Goal: Information Seeking & Learning: Learn about a topic

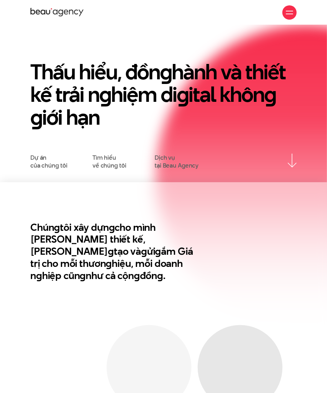
click at [279, 18] on div "Giới thiệu Dự án Dịch vụ Góc nhìn Liên hệ" at bounding box center [163, 12] width 267 height 25
click at [279, 13] on div at bounding box center [289, 12] width 7 height 7
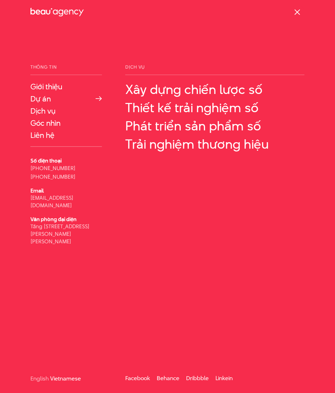
click at [46, 100] on link "Dự án" at bounding box center [65, 98] width 71 height 9
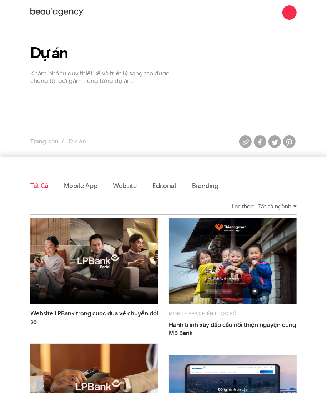
click at [78, 141] on ul "Trang chủ Dự án" at bounding box center [117, 142] width 174 height 10
click at [45, 77] on p "Khám phá tư duy thiết kế và triết lý sáng tạo được chúng tôi gửi gắm trong từng…" at bounding box center [105, 77] width 151 height 15
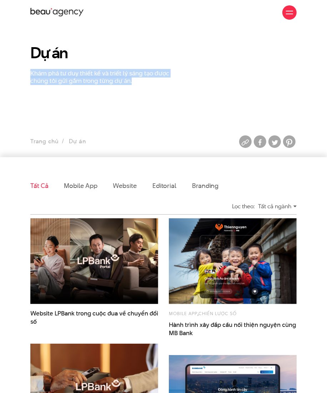
click at [46, 77] on p "Khám phá tư duy thiết kế và triết lý sáng tạo được chúng tôi gửi gắm trong từng…" at bounding box center [105, 77] width 151 height 15
click at [75, 77] on p "Khám phá tư duy thiết kế và triết lý sáng tạo được chúng tôi gửi gắm trong từng…" at bounding box center [105, 77] width 151 height 15
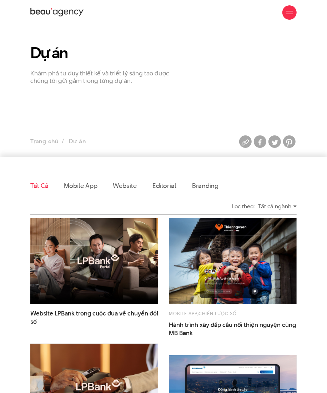
click at [46, 55] on h1 "Dự án" at bounding box center [105, 53] width 151 height 16
click at [122, 100] on section "Dự án Khám phá tư duy thiết kế và triết lý sáng tạo được chúng tôi gửi gắm tron…" at bounding box center [163, 91] width 327 height 132
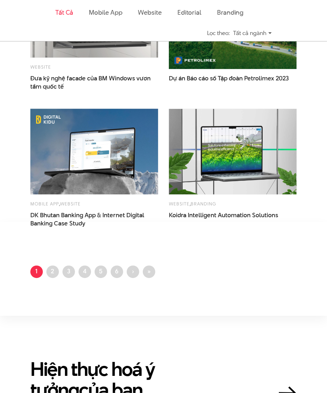
scroll to position [905, 0]
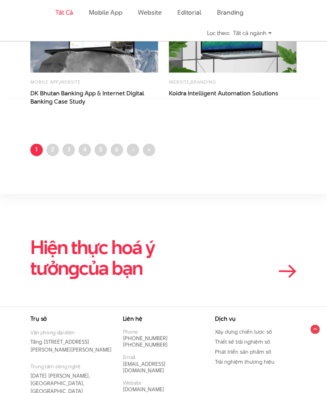
click at [144, 252] on h2 "Hiện thực hoá ý tưởn g của bạn" at bounding box center [123, 257] width 187 height 41
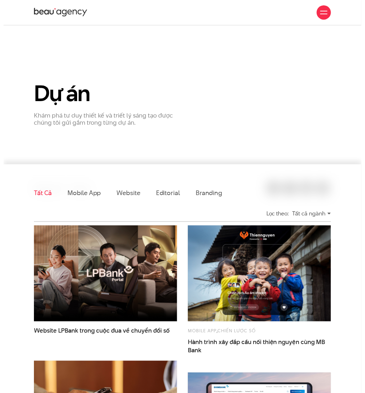
scroll to position [0, 0]
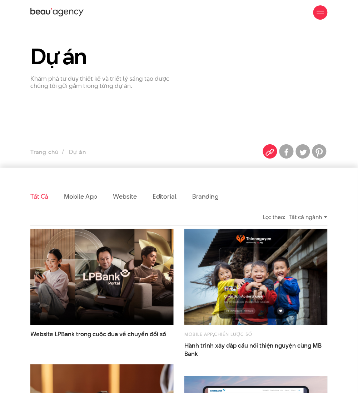
click at [266, 150] on img at bounding box center [270, 152] width 14 height 14
click at [266, 122] on section "Dự án Khám phá tư duy thiết kế và triết lý sáng tạo được chúng tôi gửi gắm tron…" at bounding box center [179, 96] width 358 height 143
click at [79, 83] on p "Khám phá tư duy thiết kế và triết lý sáng tạo được chúng tôi gửi gắm trong từng…" at bounding box center [101, 82] width 143 height 15
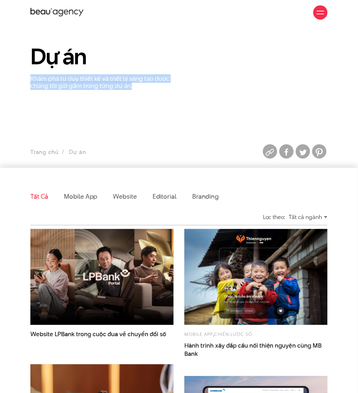
click at [79, 83] on p "Khám phá tư duy thiết kế và triết lý sáng tạo được chúng tôi gửi gắm trong từng…" at bounding box center [101, 82] width 143 height 15
click at [193, 94] on section "Dự án Khám phá tư duy thiết kế và triết lý sáng tạo được chúng tôi gửi gắm tron…" at bounding box center [179, 96] width 358 height 143
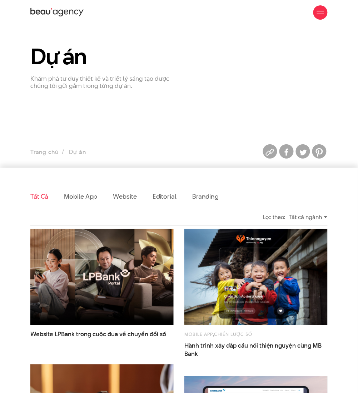
click at [321, 14] on span at bounding box center [320, 14] width 7 height 1
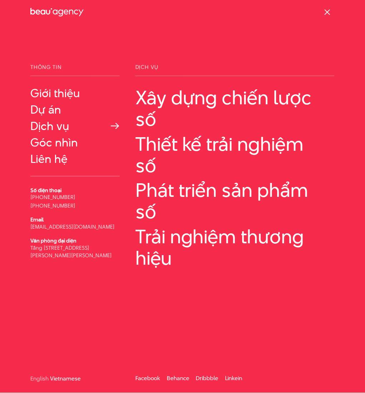
click at [61, 125] on link "Dịch vụ" at bounding box center [74, 126] width 89 height 13
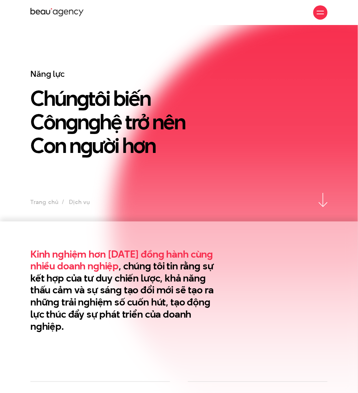
click at [324, 12] on div at bounding box center [320, 12] width 14 height 14
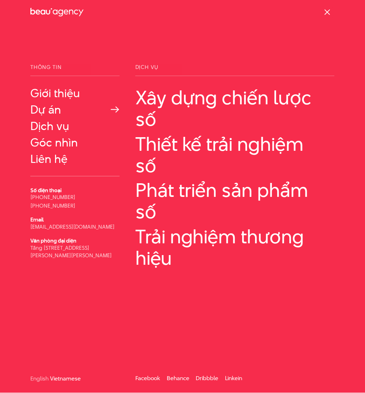
click at [52, 113] on link "Dự án" at bounding box center [74, 109] width 89 height 13
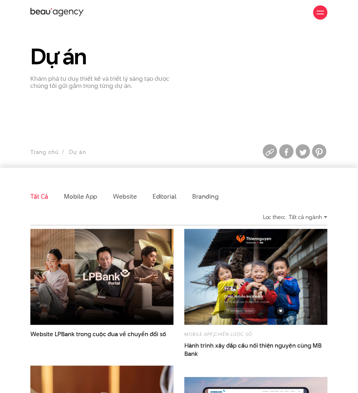
click at [94, 82] on p "Khám phá tư duy thiết kế và triết lý sáng tạo được chúng tôi gửi gắm trong từng…" at bounding box center [101, 82] width 143 height 15
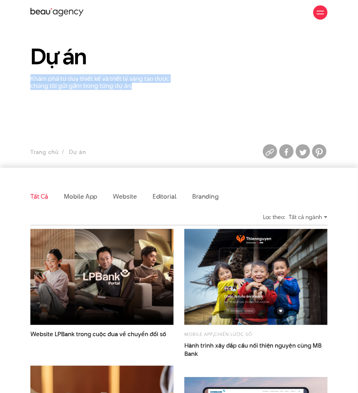
click at [94, 82] on p "Khám phá tư duy thiết kế và triết lý sáng tạo được chúng tôi gửi gắm trong từng…" at bounding box center [101, 82] width 143 height 15
copy section "Khám phá tư duy thiết kế và triết lý sáng tạo được chúng tôi gửi gắm trong từng…"
click at [210, 78] on div "Dự án Khám phá tư duy thiết kế và triết lý sáng tạo được chúng tôi gửi gắm tron…" at bounding box center [179, 67] width 308 height 45
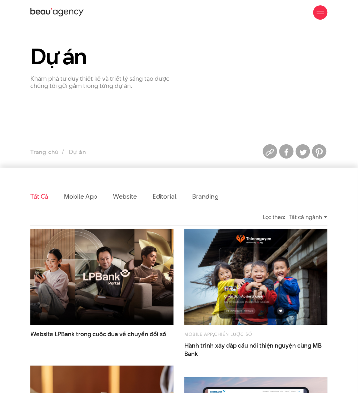
drag, startPoint x: 276, startPoint y: 154, endPoint x: 271, endPoint y: 52, distance: 102.0
click at [276, 154] on img at bounding box center [270, 152] width 14 height 14
click at [327, 192] on ul "Tất cả Mobile app Website Editorial Branding" at bounding box center [178, 196] width 297 height 25
click at [263, 193] on ul "Tất cả Mobile app Website Editorial Branding" at bounding box center [178, 196] width 297 height 25
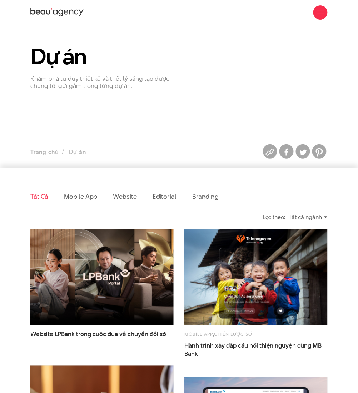
click at [279, 188] on ul "Tất cả Mobile app Website Editorial Branding" at bounding box center [178, 196] width 297 height 25
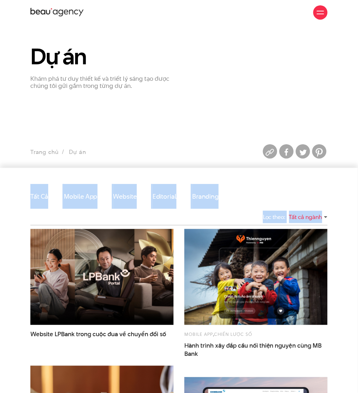
drag, startPoint x: 25, startPoint y: 192, endPoint x: 332, endPoint y: 220, distance: 308.6
copy div "Tất cả Mobile app Website Editorial Branding Lọc theo: Tất cả ngành"
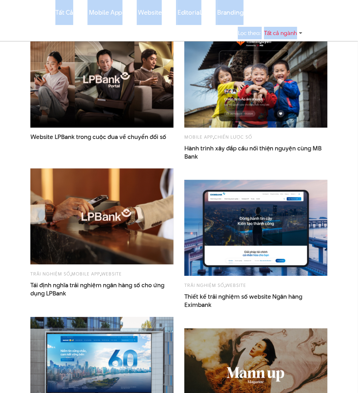
scroll to position [48, 0]
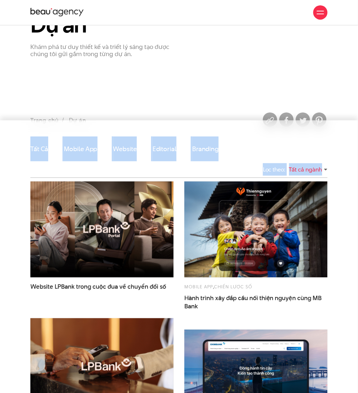
click at [319, 138] on ul "Tất cả Mobile app Website Editorial Branding" at bounding box center [178, 149] width 297 height 25
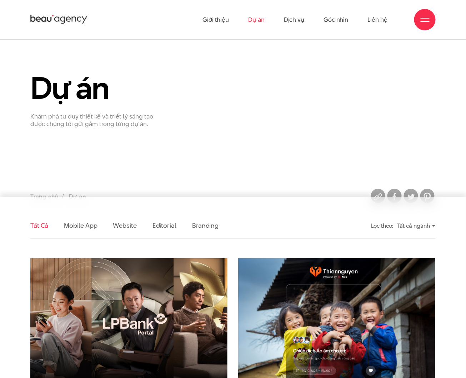
scroll to position [0, 0]
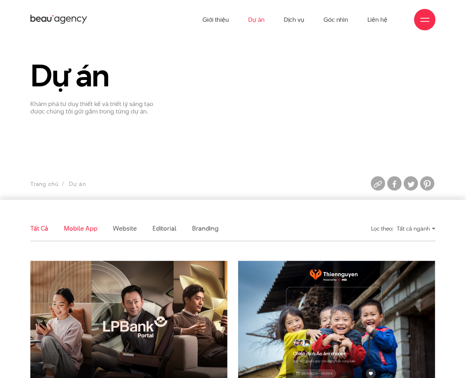
click at [83, 226] on link "Mobile app" at bounding box center [80, 228] width 33 height 9
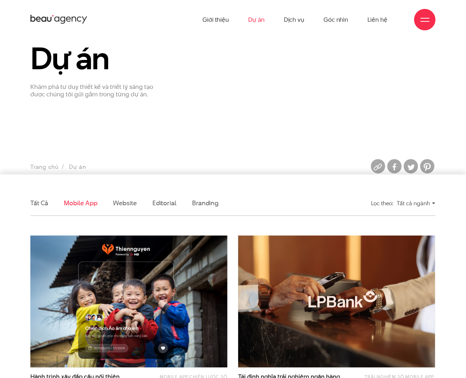
click at [119, 208] on li "Website" at bounding box center [125, 203] width 24 height 25
click at [123, 203] on link "Website" at bounding box center [125, 203] width 24 height 9
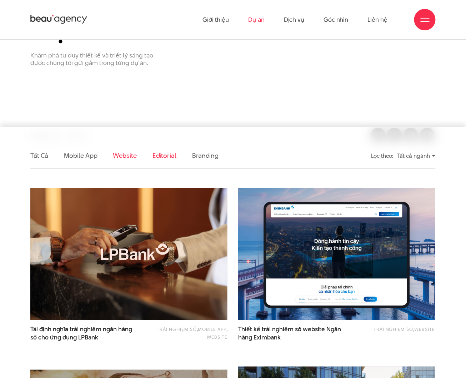
click at [159, 155] on link "Editorial" at bounding box center [165, 155] width 24 height 9
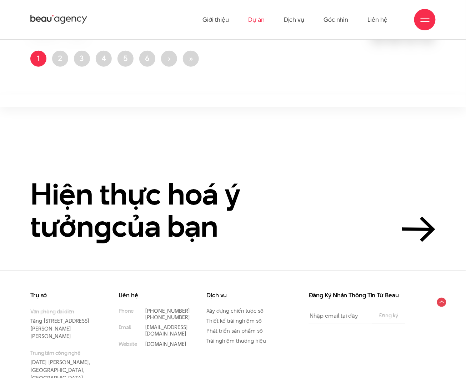
scroll to position [25, 0]
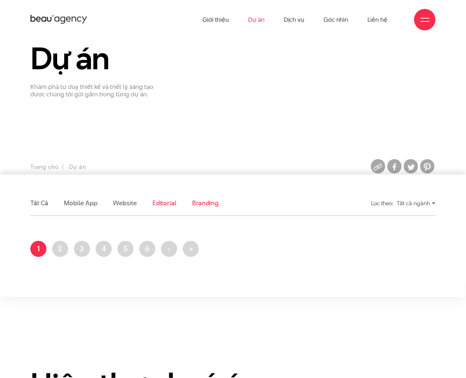
click at [197, 202] on link "Branding" at bounding box center [205, 203] width 26 height 9
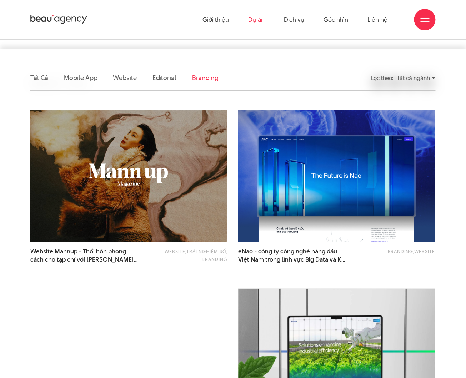
scroll to position [121, 0]
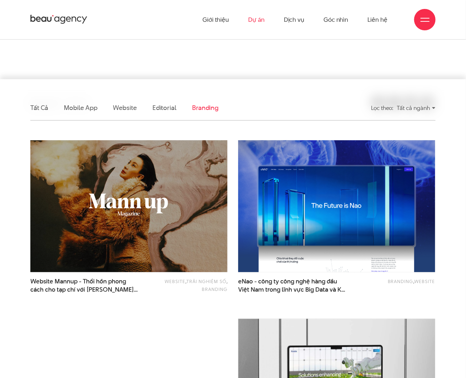
click at [78, 100] on li "Mobile app" at bounding box center [80, 107] width 33 height 25
click at [74, 110] on link "Mobile app" at bounding box center [80, 107] width 33 height 9
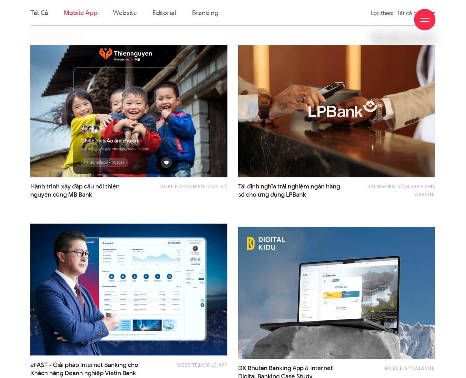
scroll to position [25, 0]
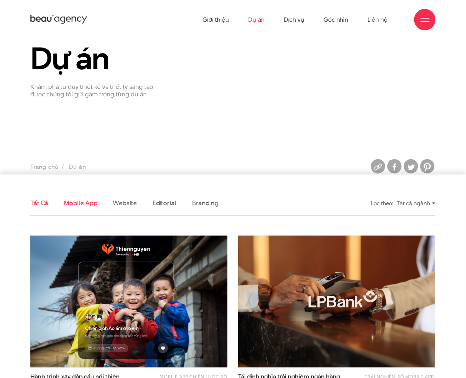
click at [47, 200] on link "Tất cả" at bounding box center [39, 203] width 18 height 9
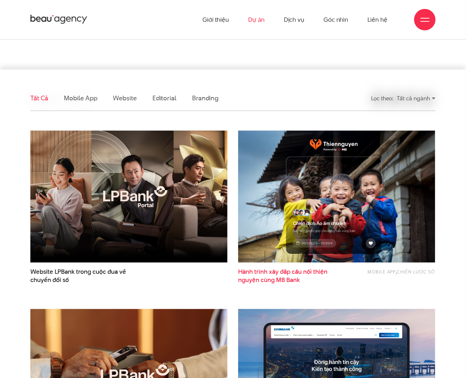
scroll to position [121, 0]
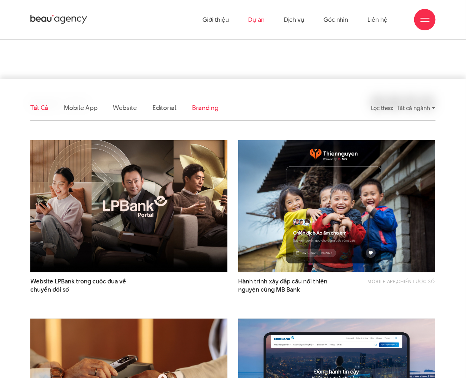
click at [204, 105] on link "Branding" at bounding box center [205, 107] width 26 height 9
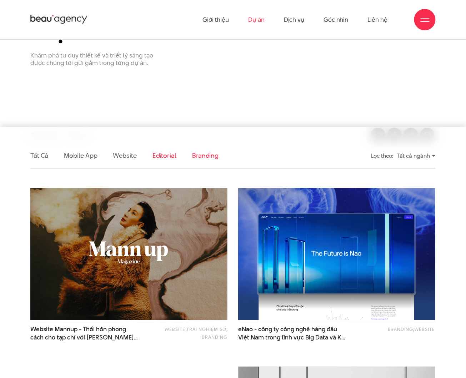
click at [166, 154] on link "Editorial" at bounding box center [165, 155] width 24 height 9
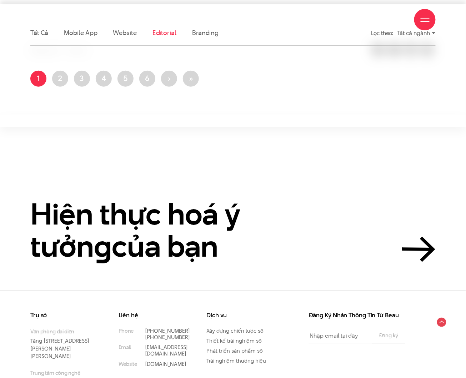
scroll to position [216, 0]
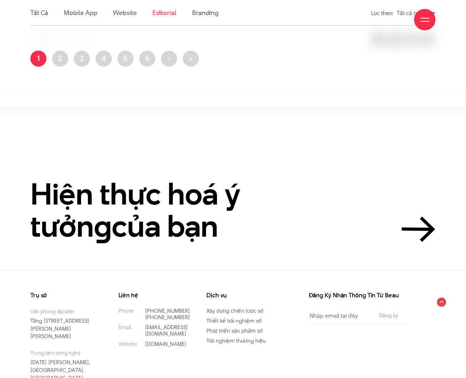
click at [125, 4] on div "Giới thiệu Dự án Dịch vụ Góc nhìn Liên hệ" at bounding box center [233, 19] width 406 height 39
click at [124, 13] on div "Giới thiệu Dự án Dịch vụ Góc nhìn Liên hệ" at bounding box center [233, 19] width 406 height 39
click at [124, 14] on div "Giới thiệu Dự án Dịch vụ Góc nhìn Liên hệ" at bounding box center [233, 19] width 406 height 39
click at [124, 13] on div "Giới thiệu Dự án Dịch vụ Góc nhìn Liên hệ" at bounding box center [233, 19] width 406 height 39
click at [174, 9] on div "Giới thiệu Dự án Dịch vụ Góc nhìn Liên hệ" at bounding box center [233, 19] width 406 height 39
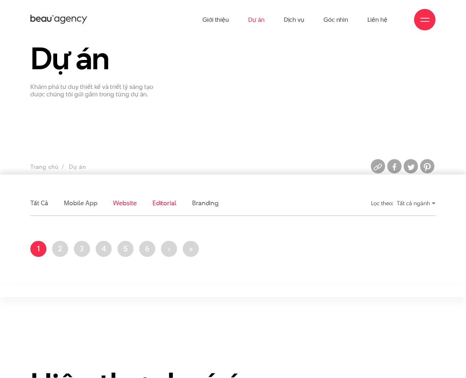
click at [127, 204] on link "Website" at bounding box center [125, 203] width 24 height 9
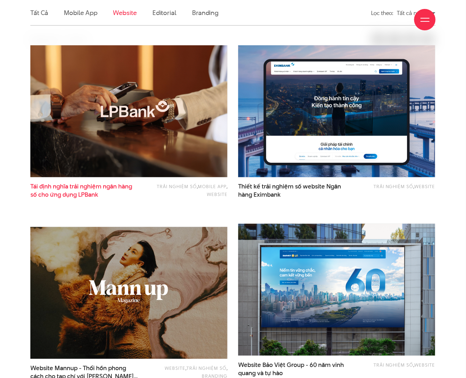
click at [107, 183] on span "Tái định nghĩa trải nghiệm ngân hàng số cho ứng dụng LPBank" at bounding box center [84, 191] width 109 height 16
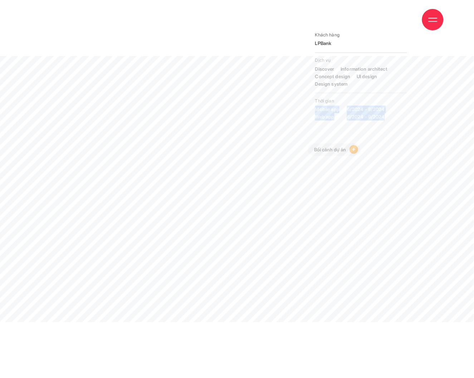
drag, startPoint x: 315, startPoint y: 109, endPoint x: 385, endPoint y: 118, distance: 70.9
click at [385, 118] on p "Mobile app 6/2024 - 8/2024 Web app 8/2024 - 9/2024" at bounding box center [361, 113] width 92 height 15
click at [385, 118] on strong "Web app 8/2024 - 9/2024" at bounding box center [361, 117] width 92 height 8
drag, startPoint x: 385, startPoint y: 118, endPoint x: 307, endPoint y: 70, distance: 91.5
click at [307, 70] on div "Khách hàng LPBank Dịch vụ Discover Information architect Concept design UI desi…" at bounding box center [357, 91] width 103 height 129
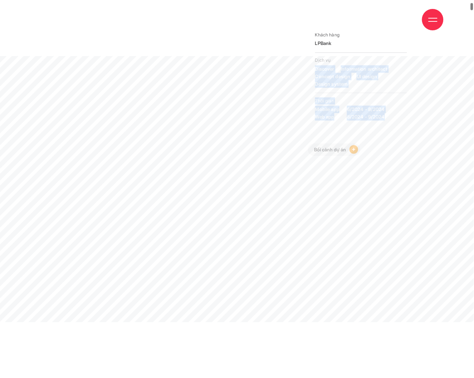
click at [307, 70] on div "Khách hàng LPBank Dịch vụ Discover Information architect Concept design UI desi…" at bounding box center [357, 91] width 103 height 129
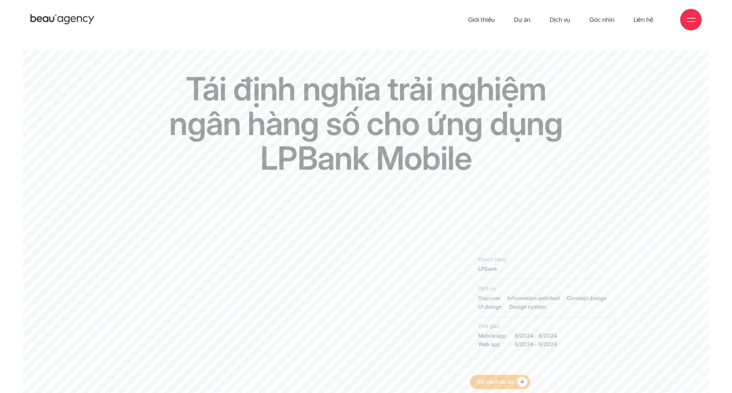
click at [466, 378] on icon at bounding box center [522, 382] width 4 height 4
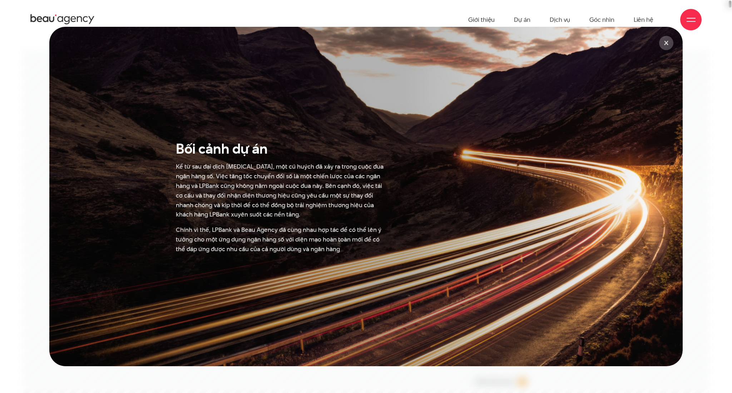
click at [372, 209] on p "Kể từ sau đại dịch COVID-19, một cú huých đã xảy ra trong cuộc đua ngân hàng số…" at bounding box center [283, 191] width 214 height 58
click at [466, 44] on icon at bounding box center [666, 43] width 4 height 4
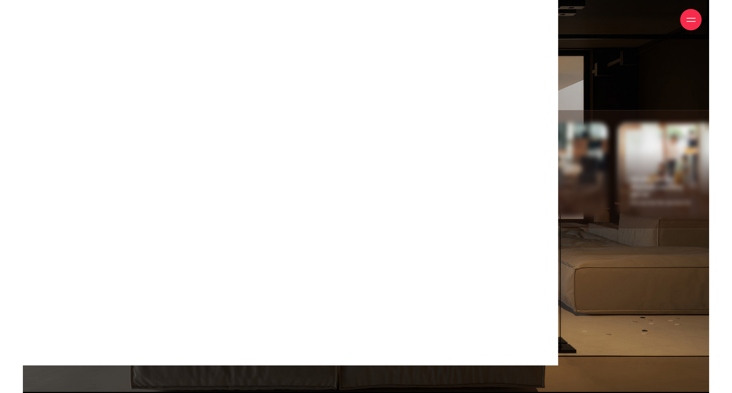
click at [466, 60] on div "Chuyển tiền miễn phí, kinh doanh như ý Chuyển tiền liên ngân hàng thuận lợi Chu…" at bounding box center [366, 195] width 686 height 393
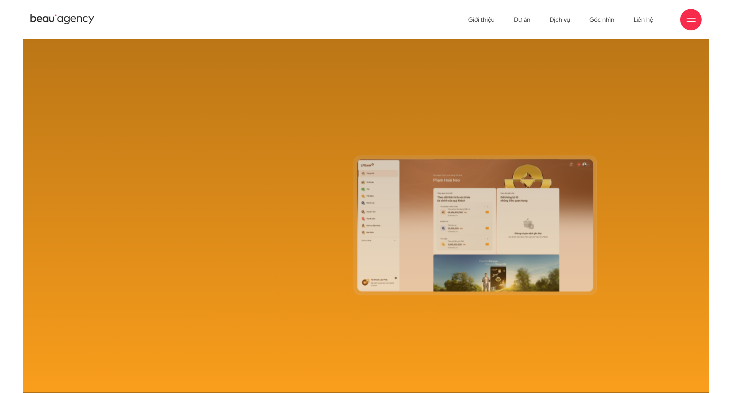
click at [466, 18] on span at bounding box center [691, 18] width 9 height 1
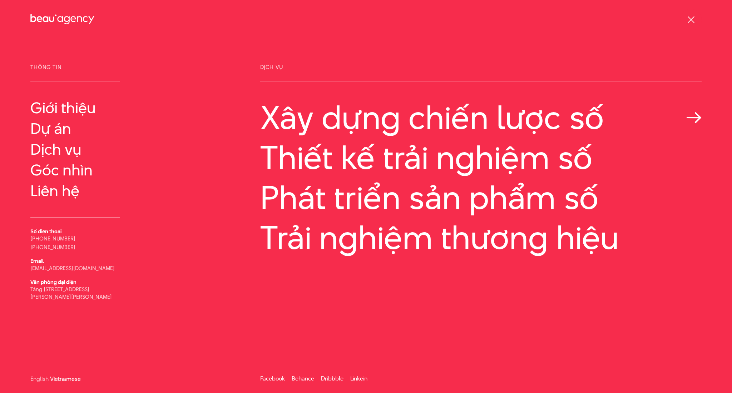
click at [336, 123] on link "Xây dựng chiến lược số" at bounding box center [480, 117] width 441 height 36
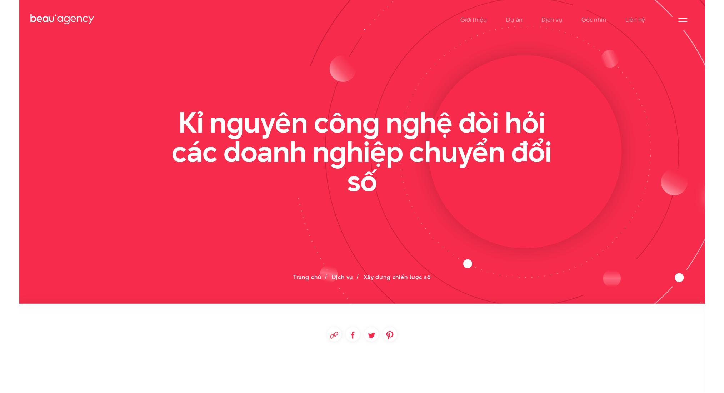
click at [496, 278] on ul "Trang chủ Dịch vụ Xây dựng chiến lược số" at bounding box center [362, 277] width 625 height 10
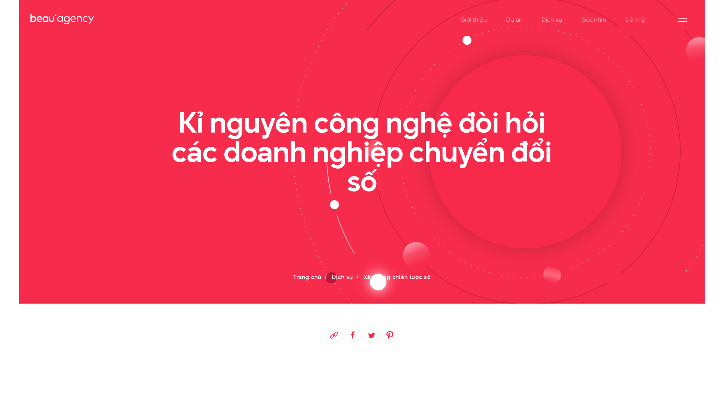
click at [370, 140] on h2 "Kỉ nguyên công nghệ đòi hỏi các doanh nghiệp chuyển đổi số" at bounding box center [362, 152] width 411 height 88
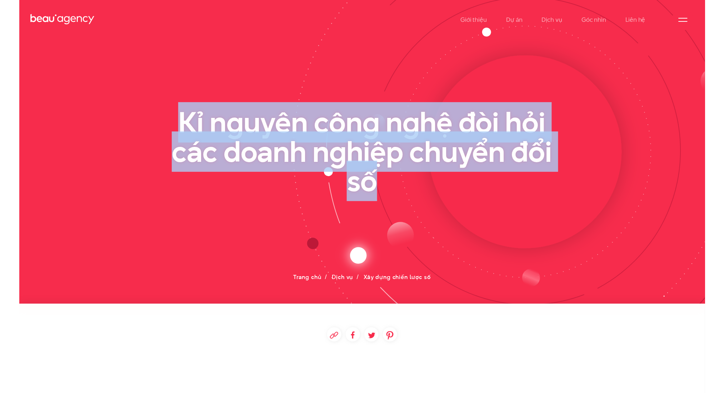
click at [370, 140] on h2 "Kỉ nguyên công nghệ đòi hỏi các doanh nghiệp chuyển đổi số" at bounding box center [362, 152] width 411 height 88
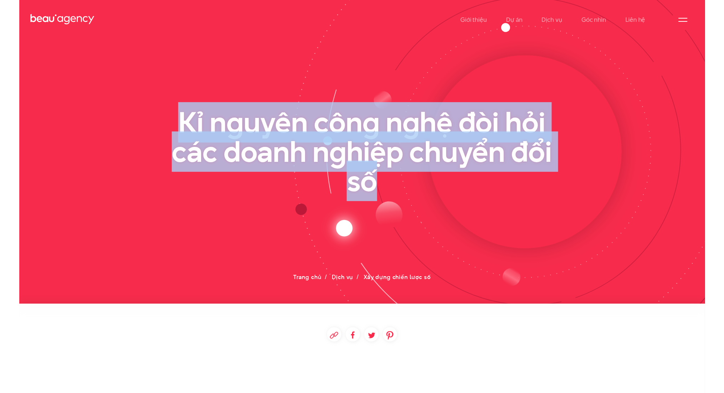
click at [370, 140] on h2 "Kỉ nguyên công nghệ đòi hỏi các doanh nghiệp chuyển đổi số" at bounding box center [362, 152] width 411 height 88
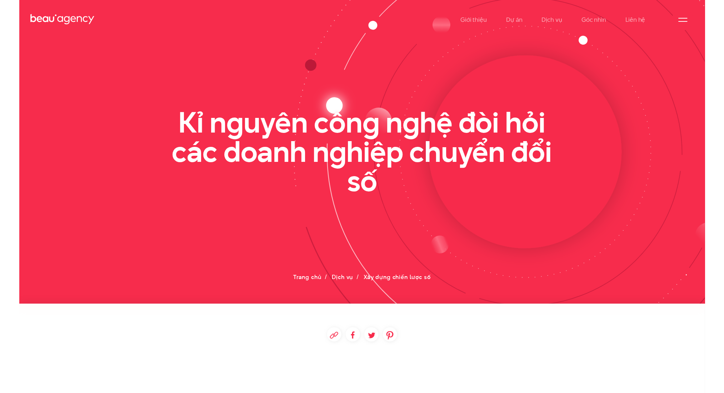
click at [326, 100] on image at bounding box center [334, 106] width 44 height 44
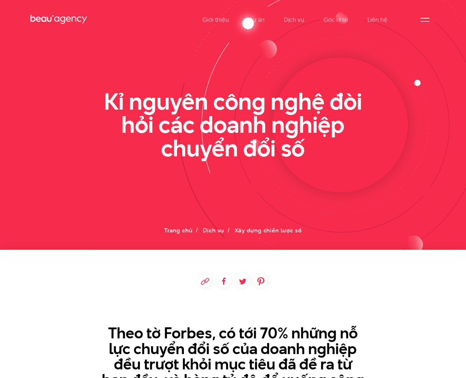
click at [319, 61] on icon at bounding box center [340, 125] width 135 height 135
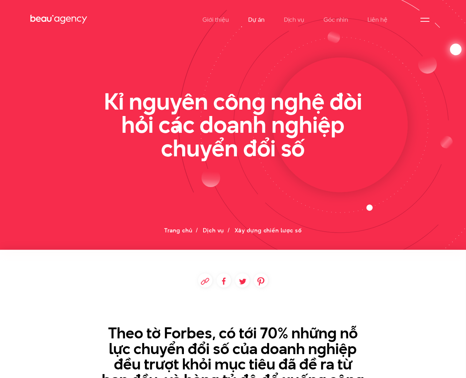
click at [254, 15] on link "Dự án" at bounding box center [256, 19] width 16 height 39
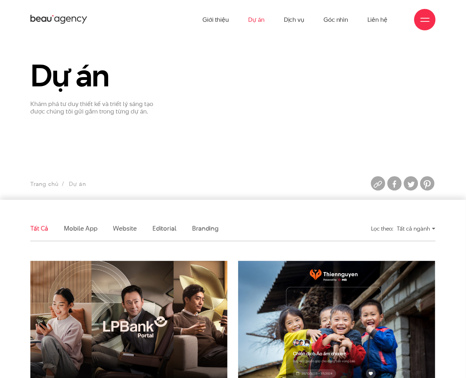
click at [237, 127] on section "Dự án Khám phá tư duy thiết kế và triết lý sáng tạo được chúng tôi gửi gắm tron…" at bounding box center [233, 119] width 466 height 161
click at [408, 233] on div "Tất cả ngành" at bounding box center [416, 229] width 39 height 13
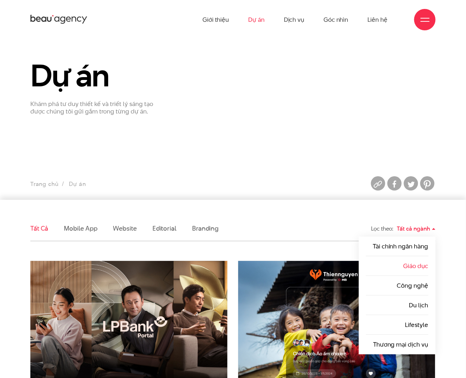
click at [408, 265] on link "Giáo dục" at bounding box center [416, 266] width 25 height 9
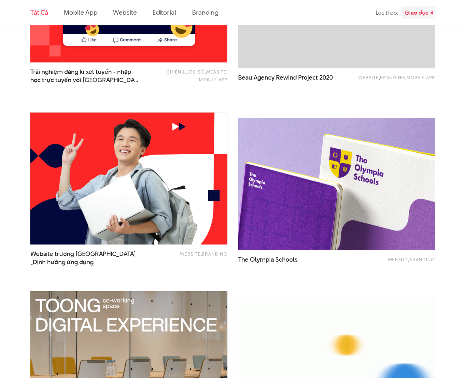
scroll to position [511, 0]
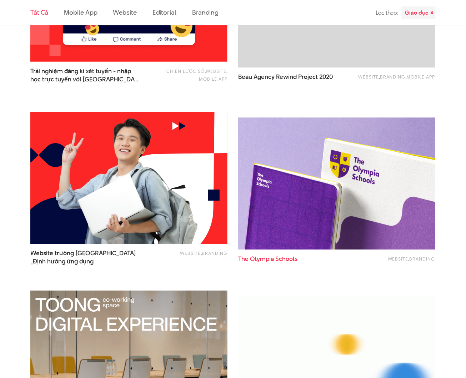
drag, startPoint x: 294, startPoint y: 275, endPoint x: 296, endPoint y: 264, distance: 11.5
click at [294, 275] on div "Website , Branding The Olympia Schools" at bounding box center [336, 202] width 197 height 168
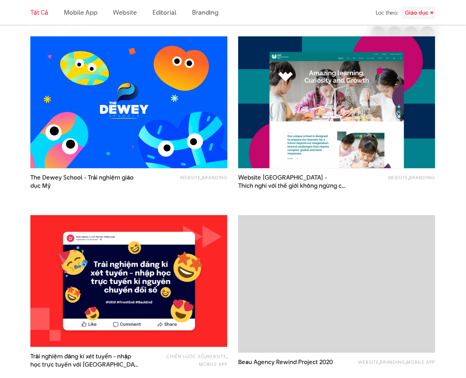
scroll to position [34, 0]
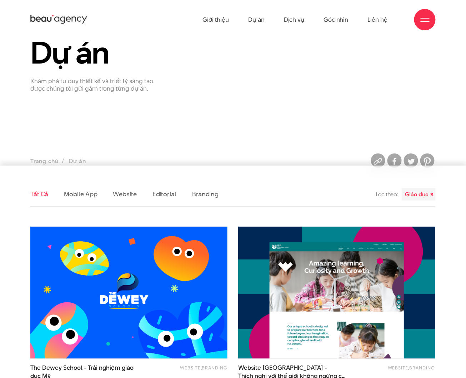
click at [420, 195] on div "Giáo dục" at bounding box center [419, 194] width 34 height 13
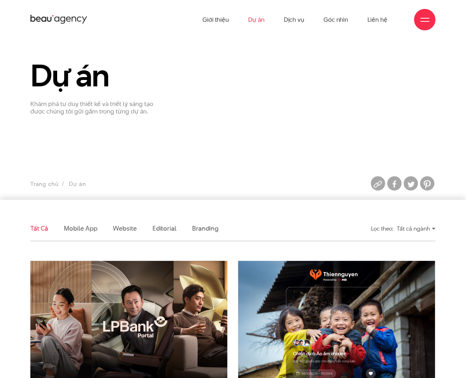
click at [427, 230] on div "Tất cả ngành" at bounding box center [416, 229] width 39 height 13
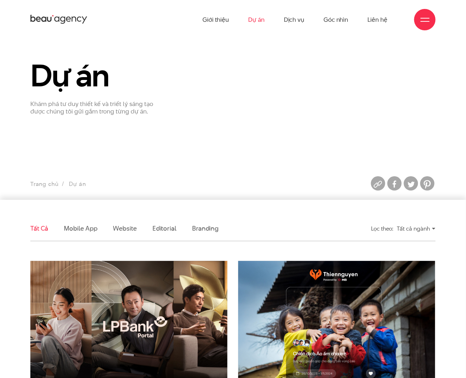
click at [426, 228] on div "Tất cả ngành" at bounding box center [416, 229] width 39 height 13
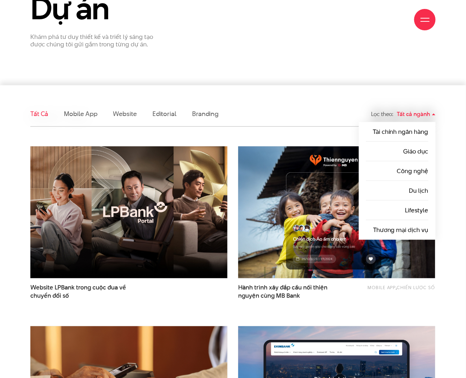
scroll to position [143, 0]
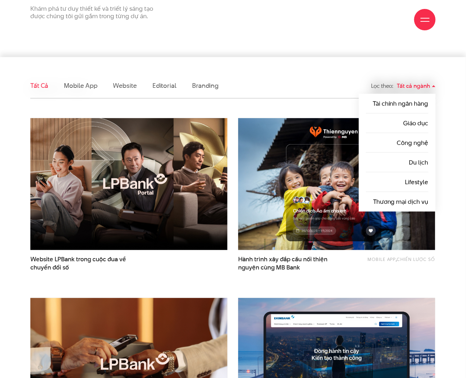
click at [300, 89] on ul "Tất cả Mobile app Website Editorial Branding" at bounding box center [181, 85] width 302 height 25
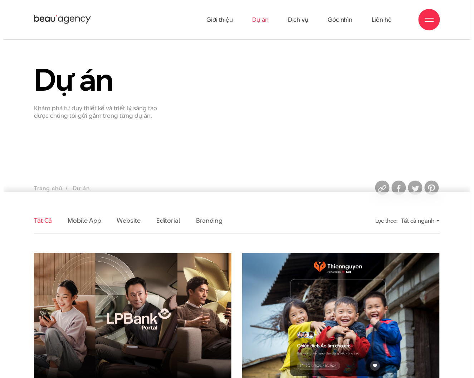
scroll to position [0, 0]
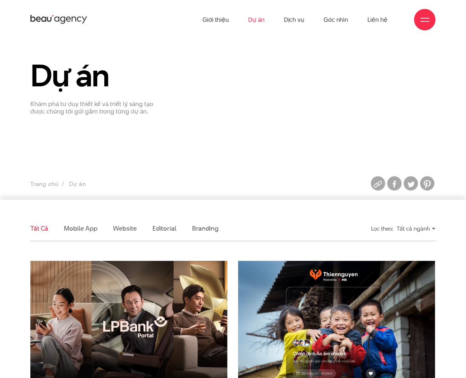
click at [297, 98] on div "Dự án Khám phá tư duy thiết kế và triết lý sáng tạo được chúng tôi gửi gắm tron…" at bounding box center [233, 87] width 416 height 56
click at [268, 119] on section "Dự án Khám phá tư duy thiết kế và triết lý sáng tạo được chúng tôi gửi gắm tron…" at bounding box center [233, 119] width 466 height 161
click at [421, 23] on div at bounding box center [425, 19] width 9 height 9
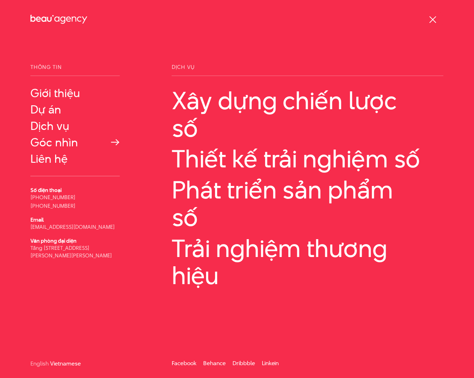
click at [51, 140] on link "Góc nhìn" at bounding box center [74, 142] width 89 height 13
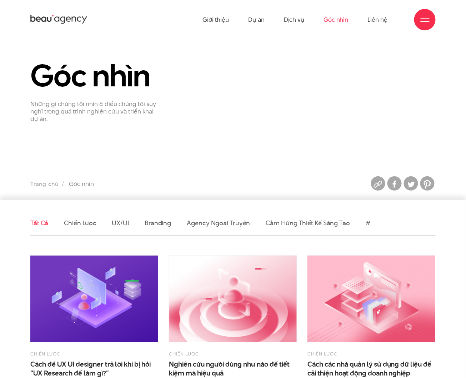
click at [276, 110] on div "Góc nhìn Những gì chúng tôi nhìn & điều chúng tôi suy nghĩ trong quá trình nghi…" at bounding box center [233, 91] width 416 height 64
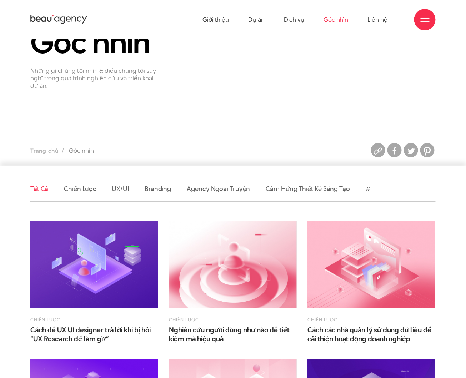
drag, startPoint x: 294, startPoint y: 113, endPoint x: 299, endPoint y: 114, distance: 5.5
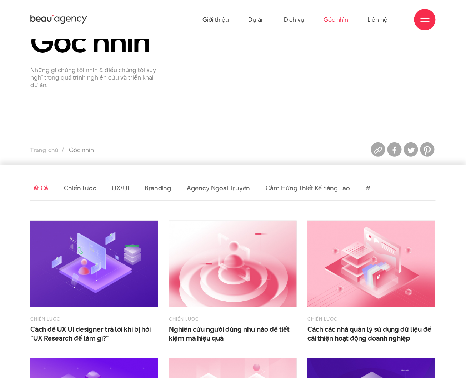
click at [299, 114] on section "Góc nhìn Những gì chúng tôi nhìn & điều chúng tôi suy nghĩ trong quá trình nghi…" at bounding box center [233, 85] width 466 height 161
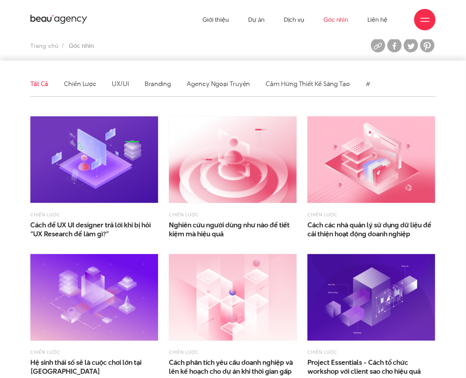
scroll to position [143, 0]
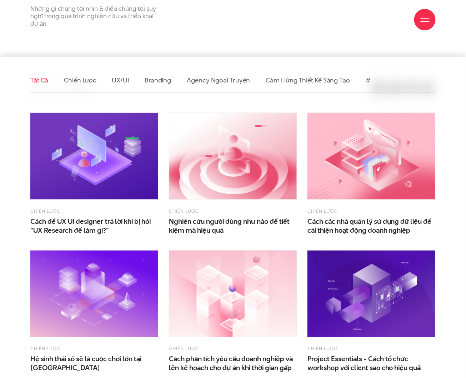
click at [259, 45] on section "Góc nhìn Những gì chúng tôi nhìn & điều chúng tôi suy nghĩ trong quá trình nghi…" at bounding box center [233, 24] width 466 height 161
click at [81, 79] on link "Chiến lược" at bounding box center [80, 80] width 32 height 9
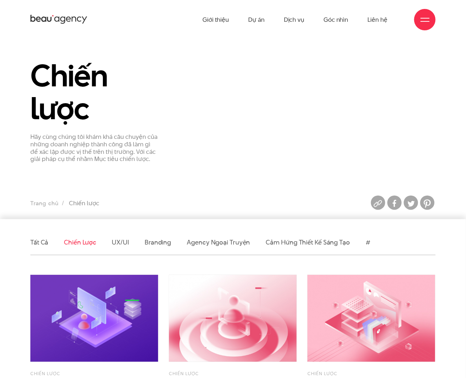
click at [204, 149] on div "Chiến lược Hãy cùng chúng tôi khám khá câu chuyện của những doanh nghiệp thành …" at bounding box center [233, 114] width 416 height 110
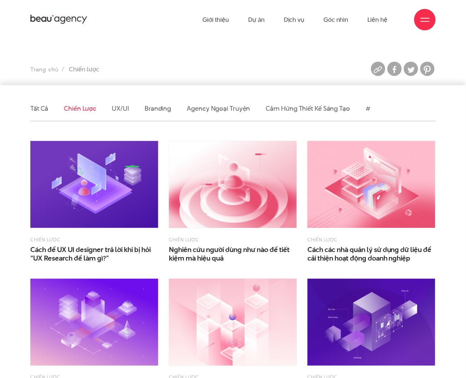
scroll to position [190, 0]
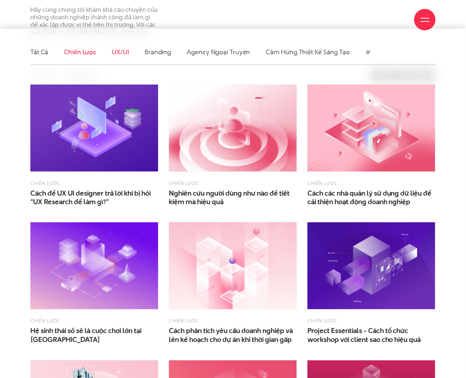
click at [127, 51] on link "UX/UI" at bounding box center [120, 52] width 17 height 9
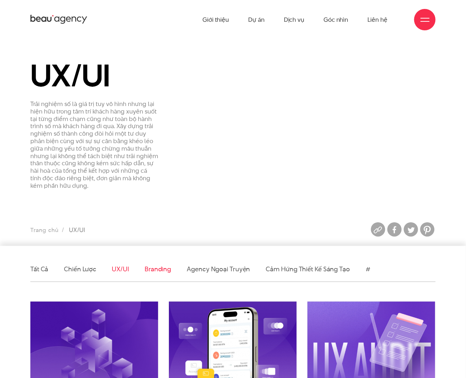
click at [162, 266] on link "Branding" at bounding box center [158, 269] width 26 height 9
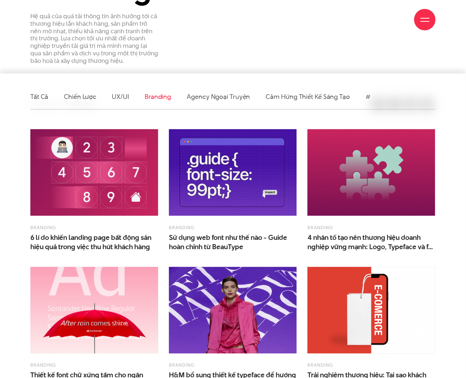
scroll to position [143, 0]
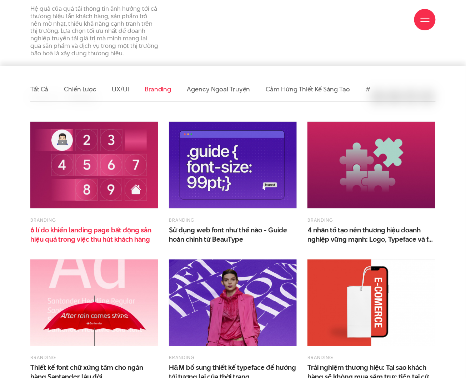
click at [112, 241] on span "hiệu quả trong việc thu hút khách hàng" at bounding box center [90, 239] width 120 height 9
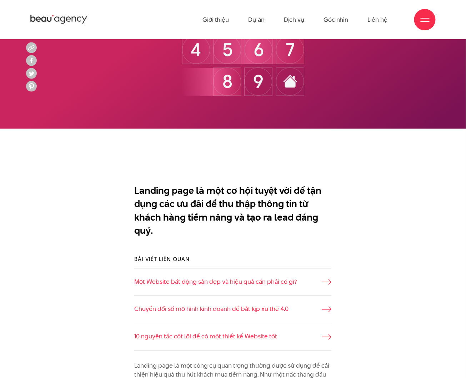
scroll to position [286, 0]
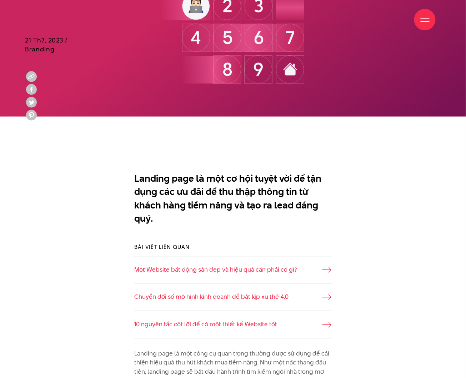
click at [216, 185] on p "Landing page là một cơ hội tuyệt vời để tận dụng các ưu đãi để thu thập thông t…" at bounding box center [233, 199] width 198 height 54
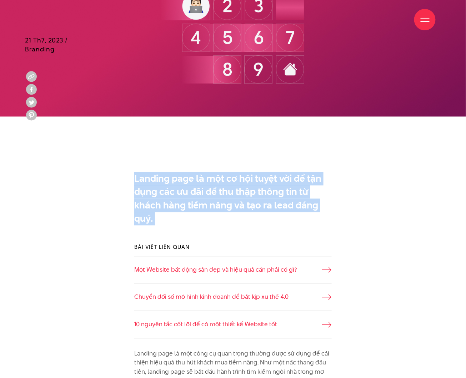
click at [216, 185] on p "Landing page là một cơ hội tuyệt vời để tận dụng các ưu đãi để thu thập thông t…" at bounding box center [233, 199] width 198 height 54
click at [242, 209] on p "Landing page là một cơ hội tuyệt vời để tận dụng các ưu đãi để thu thập thông t…" at bounding box center [233, 199] width 198 height 54
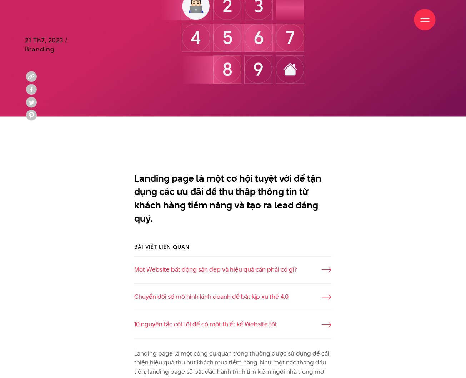
scroll to position [524, 0]
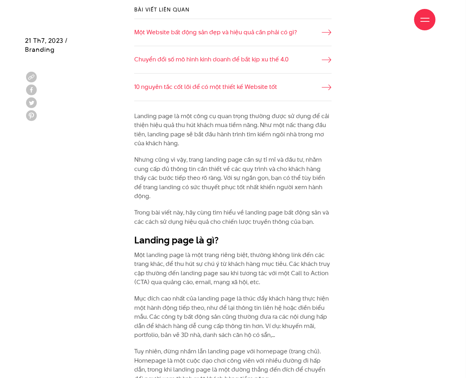
click at [222, 136] on p "Landing page là một công cụ quan trọng thường được sử dụng để cải thiện hiệu qu…" at bounding box center [233, 130] width 198 height 36
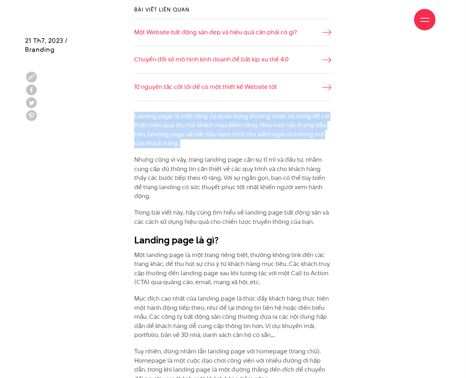
click at [222, 136] on p "Landing page là một công cụ quan trọng thường được sử dụng để cải thiện hiệu qu…" at bounding box center [233, 130] width 198 height 36
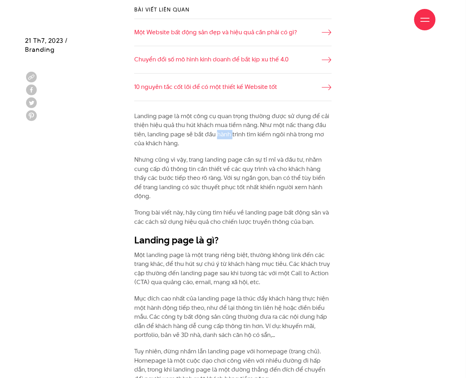
click at [222, 136] on p "Landing page là một công cụ quan trọng thường được sử dụng để cải thiện hiệu qu…" at bounding box center [233, 130] width 198 height 36
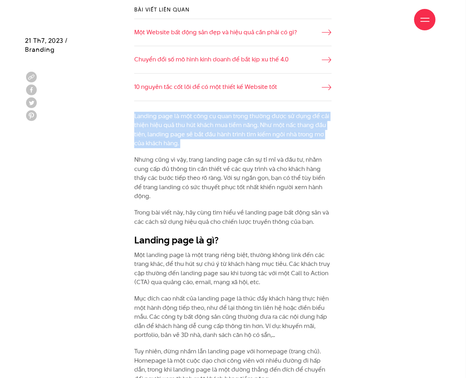
click at [222, 136] on p "Landing page là một công cụ quan trọng thường được sử dụng để cải thiện hiệu qu…" at bounding box center [233, 130] width 198 height 36
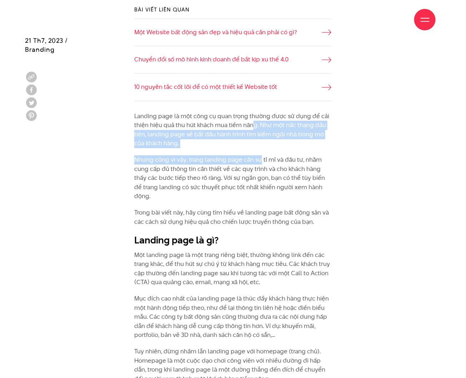
drag, startPoint x: 251, startPoint y: 124, endPoint x: 260, endPoint y: 150, distance: 28.3
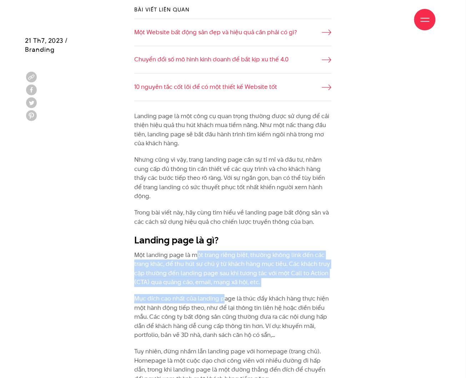
drag, startPoint x: 197, startPoint y: 248, endPoint x: 222, endPoint y: 286, distance: 45.2
click at [222, 294] on p "Mục đích cao nhất của landing page là thúc đẩy khách hàng thực hiện một hành độ…" at bounding box center [233, 317] width 198 height 46
drag, startPoint x: 219, startPoint y: 270, endPoint x: 229, endPoint y: 237, distance: 34.6
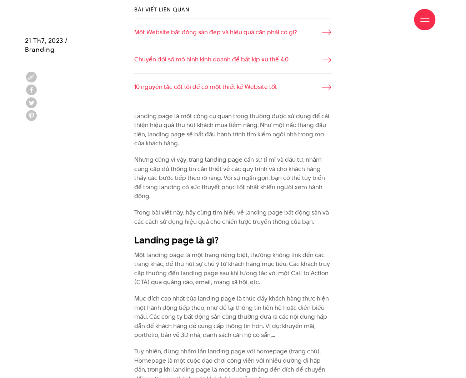
click at [229, 237] on h2 "Landing page là gì?" at bounding box center [233, 241] width 198 height 14
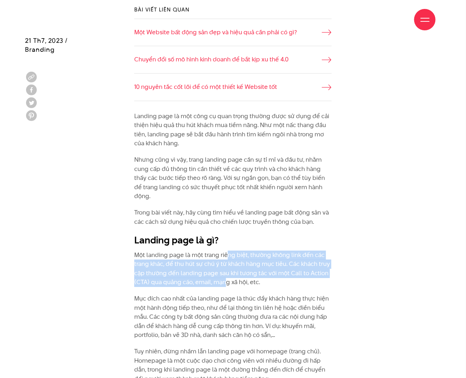
drag, startPoint x: 228, startPoint y: 242, endPoint x: 226, endPoint y: 273, distance: 30.8
click at [226, 273] on p "Một landing page là một trang riêng biệt, thường không link đến các trang khác,…" at bounding box center [233, 269] width 198 height 36
drag, startPoint x: 219, startPoint y: 278, endPoint x: 229, endPoint y: 246, distance: 33.9
click at [229, 251] on p "Một landing page là một trang riêng biệt, thường không link đến các trang khác,…" at bounding box center [233, 269] width 198 height 36
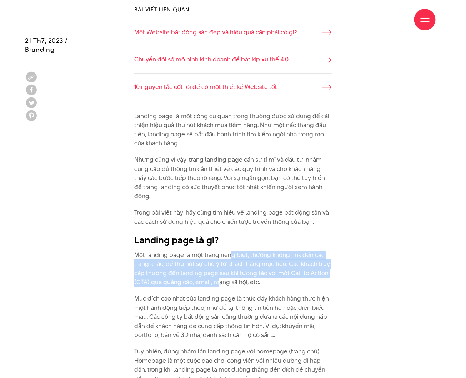
click at [229, 251] on p "Một landing page là một trang riêng biệt, thường không link đến các trang khác,…" at bounding box center [233, 269] width 198 height 36
drag, startPoint x: 229, startPoint y: 246, endPoint x: 241, endPoint y: 280, distance: 36.3
drag, startPoint x: 243, startPoint y: 273, endPoint x: 257, endPoint y: 238, distance: 38.3
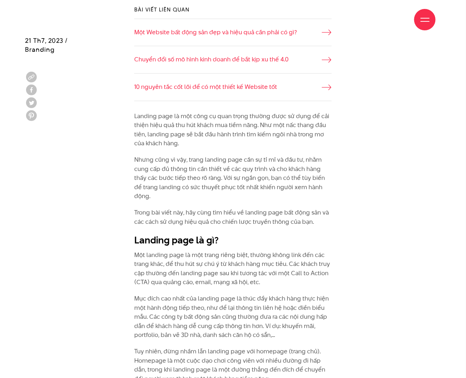
click at [257, 238] on h2 "Landing page là gì?" at bounding box center [233, 241] width 198 height 14
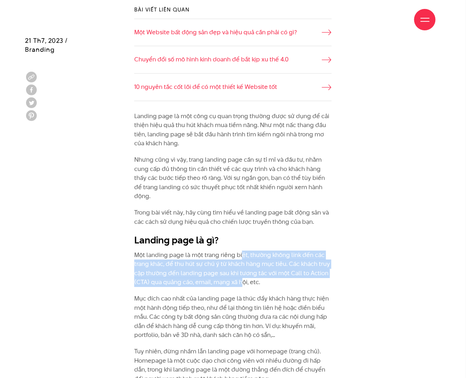
drag, startPoint x: 242, startPoint y: 242, endPoint x: 242, endPoint y: 273, distance: 30.7
click at [242, 273] on p "Một landing page là một trang riêng biệt, thường không link đến các trang khác,…" at bounding box center [233, 269] width 198 height 36
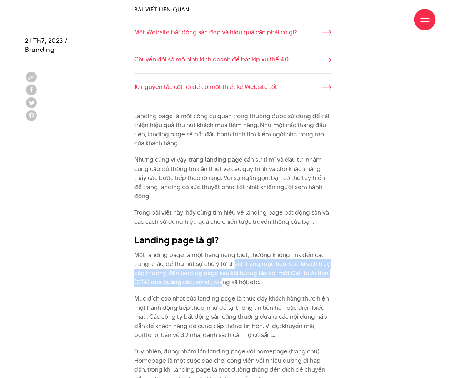
drag, startPoint x: 222, startPoint y: 276, endPoint x: 236, endPoint y: 251, distance: 28.5
click at [236, 251] on p "Một landing page là một trang riêng biệt, thường không link đến các trang khác,…" at bounding box center [233, 269] width 198 height 36
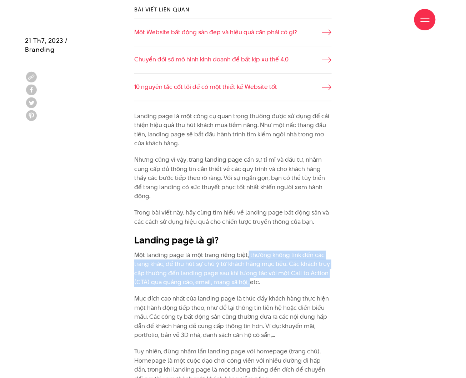
drag, startPoint x: 248, startPoint y: 243, endPoint x: 250, endPoint y: 276, distance: 32.6
click at [250, 276] on p "Một landing page là một trang riêng biệt, thường không link đến các trang khác,…" at bounding box center [233, 269] width 198 height 36
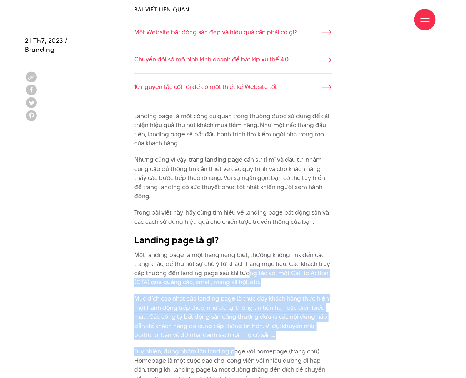
drag, startPoint x: 239, startPoint y: 300, endPoint x: 247, endPoint y: 262, distance: 38.4
click at [247, 262] on p "Một landing page là một trang riêng biệt, thường không link đến các trang khác,…" at bounding box center [233, 269] width 198 height 36
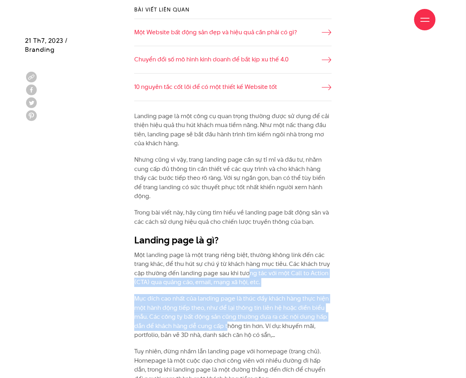
drag, startPoint x: 247, startPoint y: 262, endPoint x: 226, endPoint y: 314, distance: 55.5
click at [226, 314] on p "Mục đích cao nhất của landing page là thúc đẩy khách hàng thực hiện một hành độ…" at bounding box center [233, 317] width 198 height 46
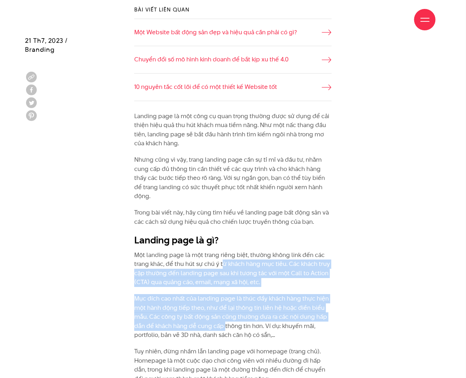
drag, startPoint x: 224, startPoint y: 316, endPoint x: 222, endPoint y: 252, distance: 63.7
click at [222, 252] on p "Một landing page là một trang riêng biệt, thường không link đến các trang khác,…" at bounding box center [233, 269] width 198 height 36
drag, startPoint x: 233, startPoint y: 271, endPoint x: 235, endPoint y: 315, distance: 44.4
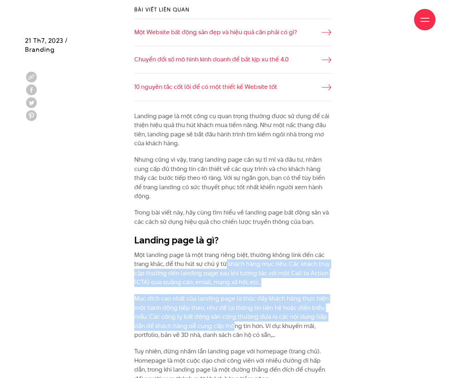
click at [235, 315] on p "Mục đích cao nhất của landing page là thúc đẩy khách hàng thực hiện một hành độ…" at bounding box center [233, 317] width 198 height 46
drag, startPoint x: 230, startPoint y: 317, endPoint x: 234, endPoint y: 259, distance: 58.7
click at [234, 259] on p "Một landing page là một trang riêng biệt, thường không link đến các trang khác,…" at bounding box center [233, 269] width 198 height 36
drag, startPoint x: 234, startPoint y: 259, endPoint x: 231, endPoint y: 316, distance: 56.9
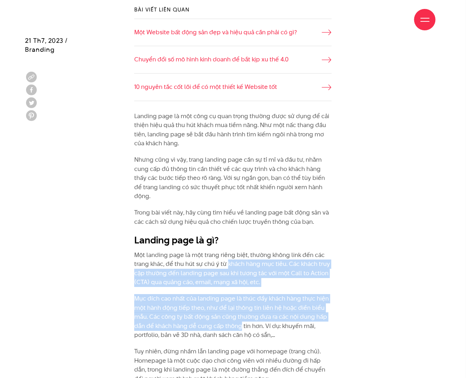
click at [231, 316] on p "Mục đích cao nhất của landing page là thúc đẩy khách hàng thực hiện một hành độ…" at bounding box center [233, 317] width 198 height 46
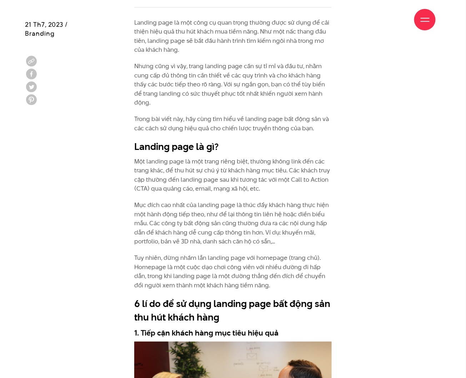
scroll to position [667, 0]
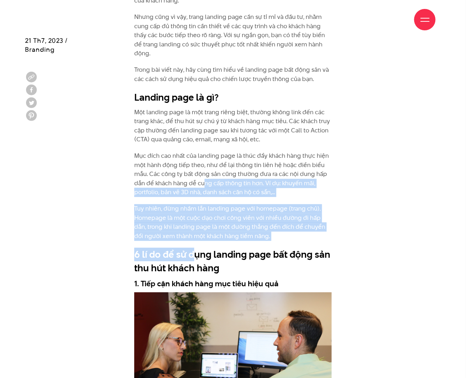
drag, startPoint x: 195, startPoint y: 237, endPoint x: 205, endPoint y: 167, distance: 71.1
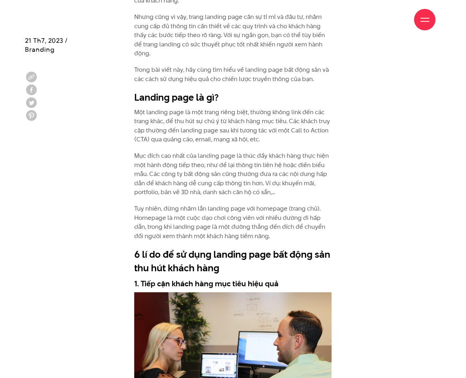
click at [207, 160] on p "Mục đích cao nhất của landing page là thúc đẩy khách hàng thực hiện một hành độ…" at bounding box center [233, 175] width 198 height 46
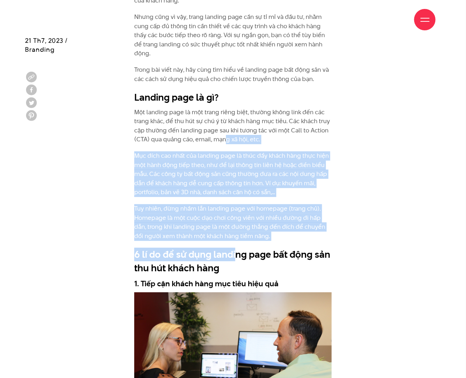
drag, startPoint x: 225, startPoint y: 131, endPoint x: 235, endPoint y: 248, distance: 117.7
click at [235, 248] on h2 "6 lí do để sử dụng landing page bất động sản thu hút khách hàng" at bounding box center [233, 261] width 198 height 27
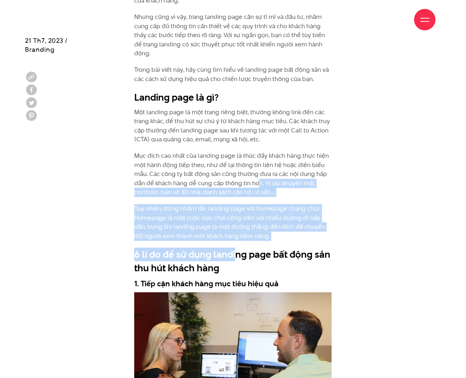
drag, startPoint x: 235, startPoint y: 251, endPoint x: 261, endPoint y: 173, distance: 81.9
click at [261, 173] on p "Mục đích cao nhất của landing page là thúc đẩy khách hàng thực hiện một hành độ…" at bounding box center [233, 175] width 198 height 46
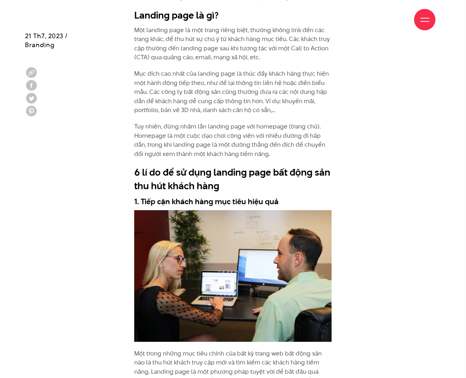
scroll to position [762, 0]
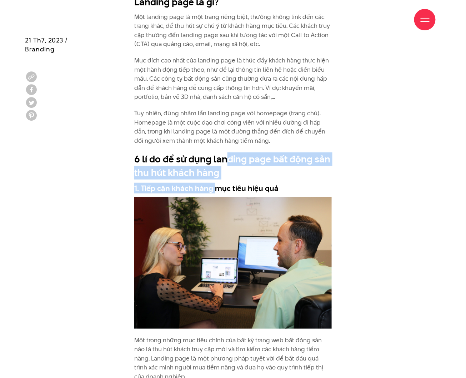
drag, startPoint x: 214, startPoint y: 182, endPoint x: 239, endPoint y: 103, distance: 82.6
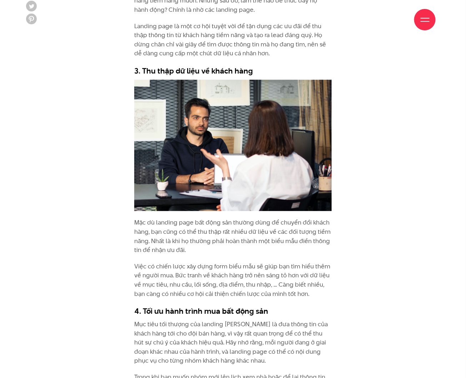
scroll to position [1239, 0]
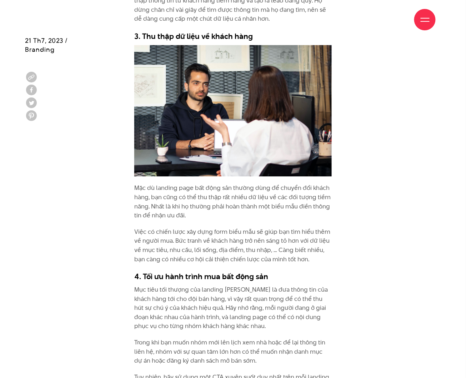
click at [336, 199] on div "Landing page là một công cụ quan trọng thường được sử dụng để cải thiện hiệu qu…" at bounding box center [233, 41] width 208 height 1288
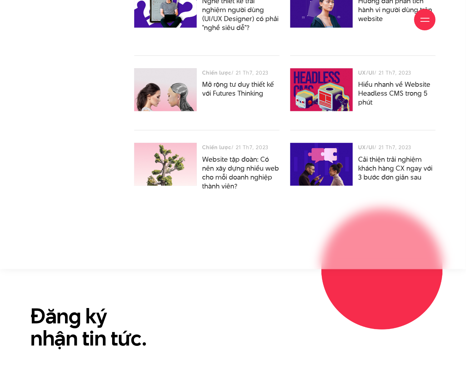
scroll to position [2192, 0]
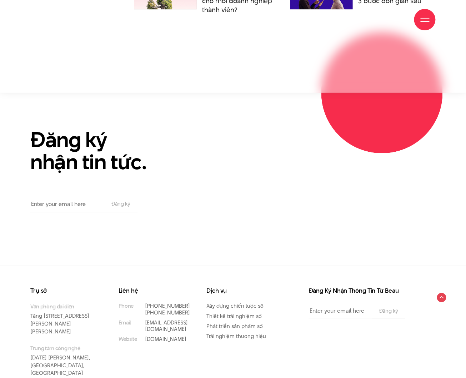
click at [85, 138] on h2 "Đăng ký nhận tin tức." at bounding box center [111, 151] width 163 height 44
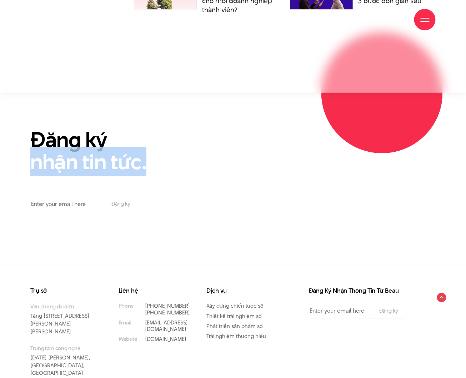
click at [85, 138] on h2 "Đăng ký nhận tin tức." at bounding box center [111, 151] width 163 height 44
click at [90, 139] on h2 "Đăng ký nhận tin tức." at bounding box center [111, 151] width 163 height 44
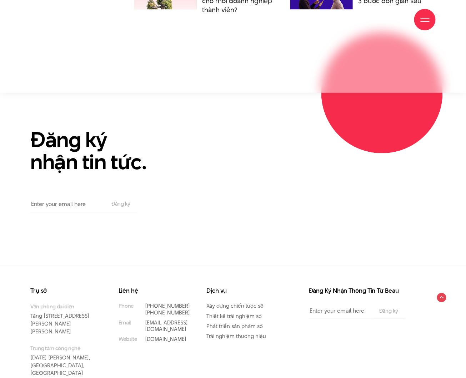
click at [101, 131] on h2 "Đăng ký nhận tin tức." at bounding box center [111, 151] width 163 height 44
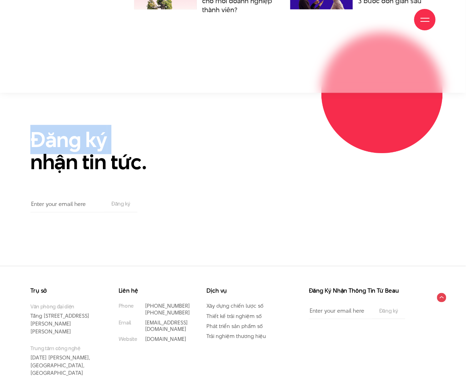
click at [101, 131] on h2 "Đăng ký nhận tin tức." at bounding box center [111, 151] width 163 height 44
click at [221, 129] on div "Đăng ký nhận tin tức. Email The subscriber's email address. Đăng ký" at bounding box center [233, 171] width 416 height 84
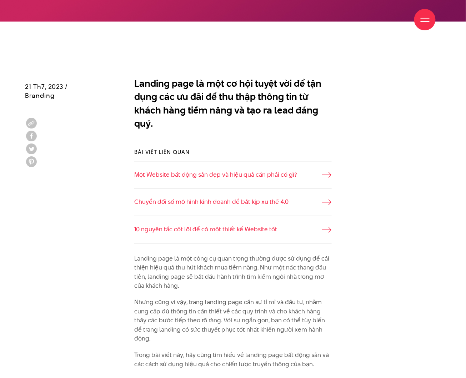
scroll to position [238, 0]
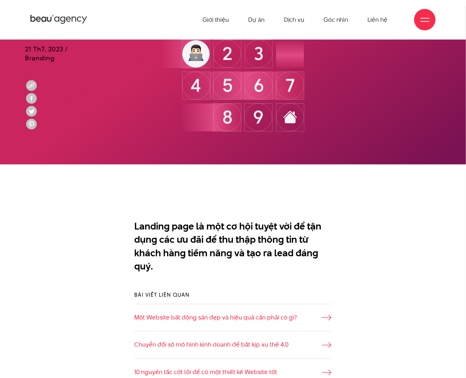
drag, startPoint x: 260, startPoint y: 232, endPoint x: 226, endPoint y: 111, distance: 125.1
click at [260, 227] on p "Landing page là một cơ hội tuyệt vời để tận dụng các ưu đãi để thu thập thông t…" at bounding box center [233, 247] width 198 height 54
click at [229, 103] on img at bounding box center [233, 86] width 466 height 158
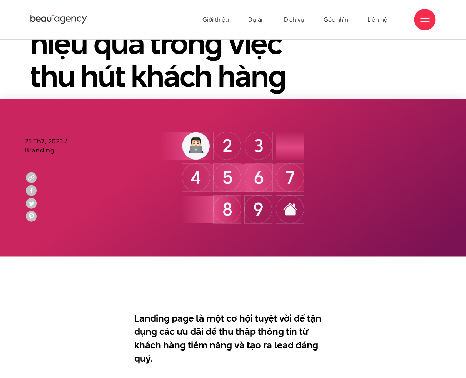
scroll to position [143, 0]
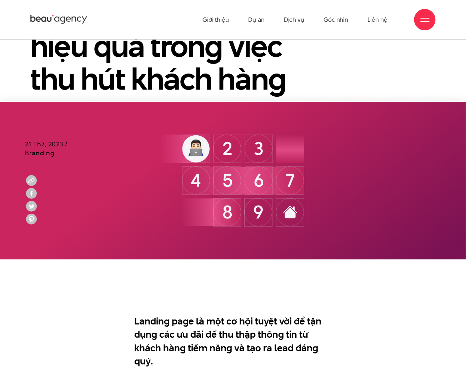
click at [43, 150] on span "21 Th7, 2023 / Branding" at bounding box center [46, 149] width 43 height 18
click at [50, 142] on span "21 Th7, 2023 / Branding" at bounding box center [46, 149] width 43 height 18
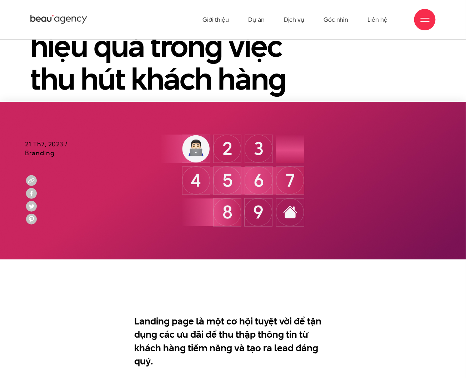
click at [50, 142] on span "21 Th7, 2023 / Branding" at bounding box center [46, 149] width 43 height 18
click at [75, 172] on img at bounding box center [233, 181] width 466 height 158
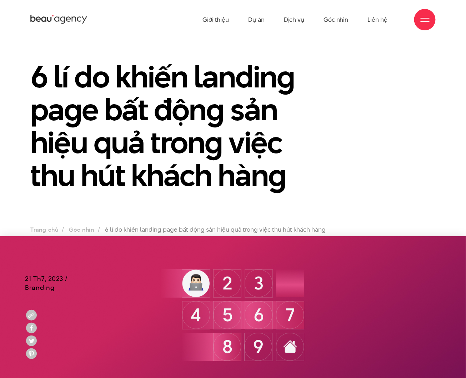
scroll to position [0, 0]
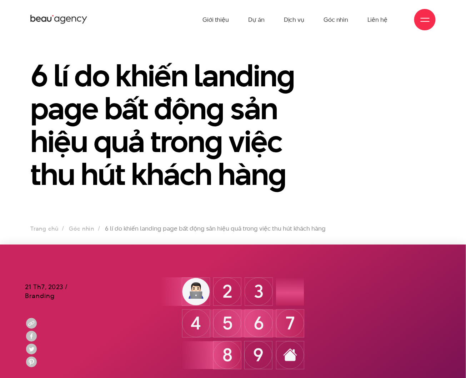
click at [150, 164] on h1 "6 lí do khiến landing page bất động sản hiệu quả trong việc thu hút khách hàng" at bounding box center [181, 125] width 302 height 132
click at [145, 223] on section "6 lí do khiến landing page bất động sản hiệu quả trong việc thu hút khách hàng …" at bounding box center [233, 141] width 466 height 205
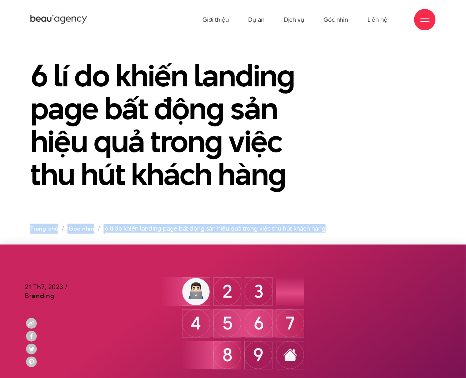
click at [145, 223] on section "6 lí do khiến landing page bất động sản hiệu quả trong việc thu hút khách hàng …" at bounding box center [233, 141] width 466 height 205
click at [79, 229] on link "Góc nhìn" at bounding box center [81, 229] width 25 height 8
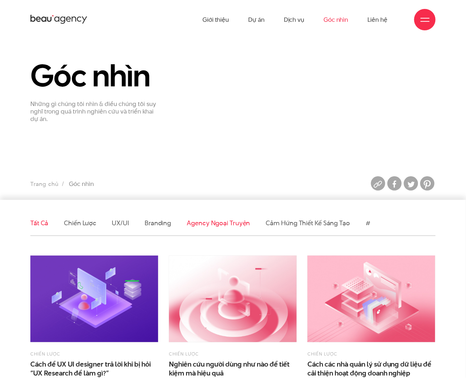
click at [227, 223] on link "Agency ngoại truyện" at bounding box center [218, 223] width 63 height 9
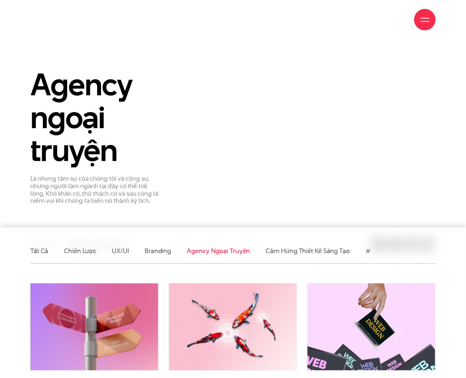
scroll to position [143, 0]
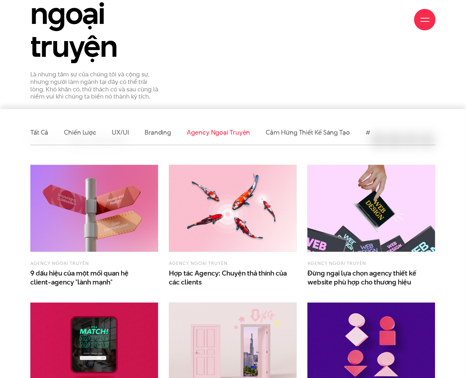
click at [158, 127] on li "Branding" at bounding box center [158, 132] width 26 height 25
click at [295, 137] on li "Cảm hứng thiết kế sáng tạo" at bounding box center [308, 132] width 84 height 25
click at [299, 134] on link "Cảm hứng thiết kế sáng tạo" at bounding box center [308, 132] width 84 height 9
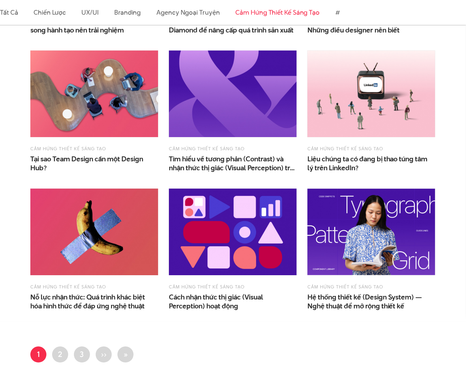
scroll to position [476, 0]
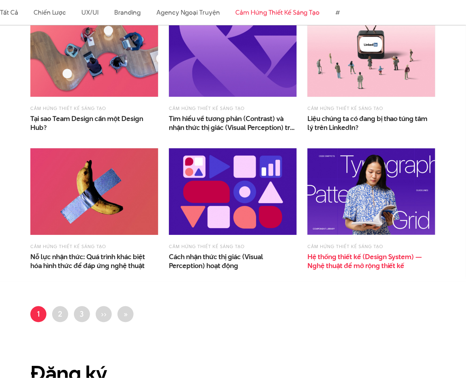
click at [353, 257] on span "Hệ thống thiết kế (Design System) — Nghệ thuật để mở rộng thiết kế" at bounding box center [372, 262] width 128 height 18
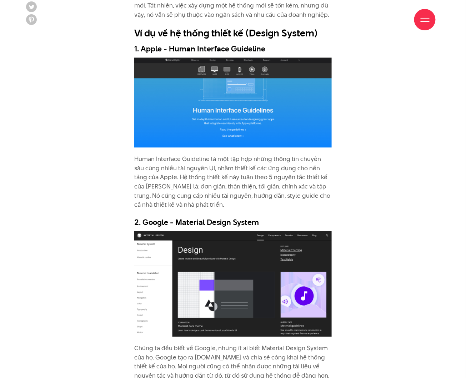
scroll to position [1906, 0]
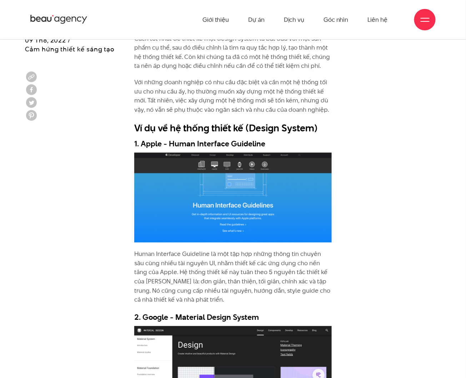
click at [368, 241] on div "Hệ thống thiết kế (Design System) là gì? Mỗi doanh nghiệp đều cần giao tiếp với…" at bounding box center [233, 229] width 416 height 2755
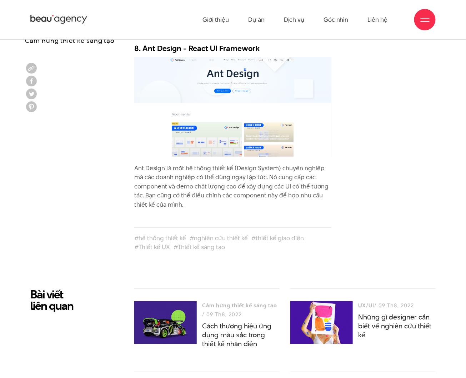
scroll to position [3193, 0]
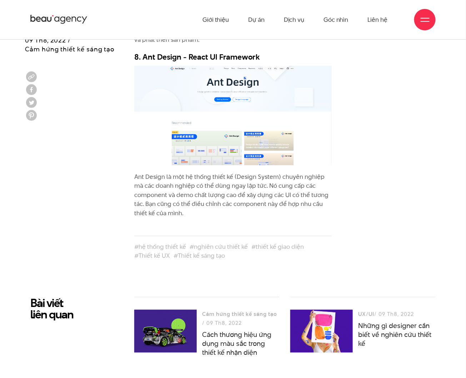
click at [49, 297] on h2 "Bài viết liên quan" at bounding box center [76, 309] width 93 height 24
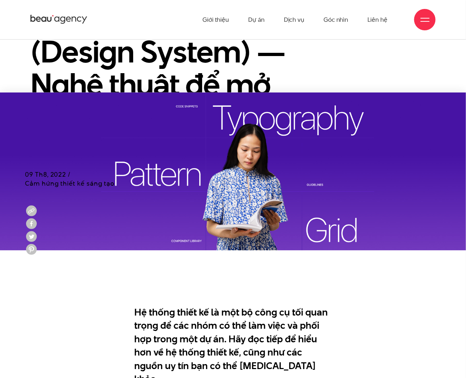
scroll to position [0, 0]
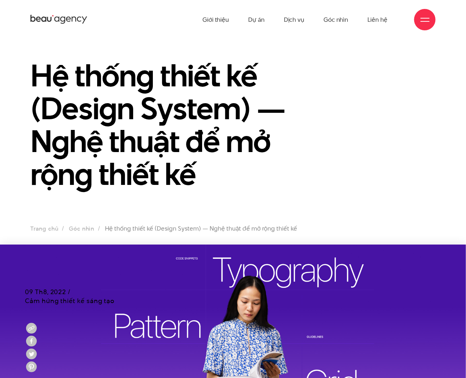
click at [420, 59] on div "Hệ thống thiết kế (Design System) — Nghệ thuật để mở rộng thiết kế" at bounding box center [233, 129] width 416 height 140
click at [68, 20] on icon at bounding box center [58, 19] width 57 height 11
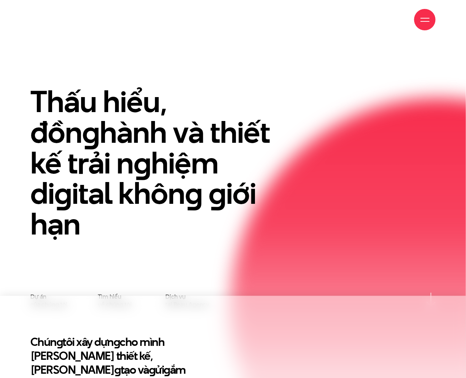
scroll to position [238, 0]
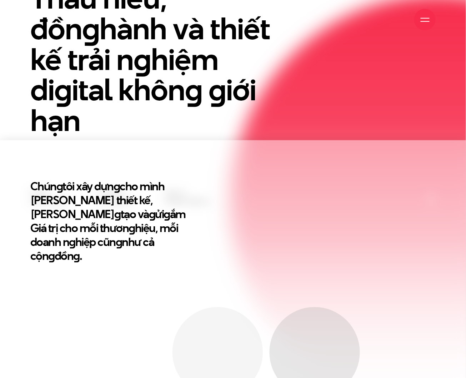
click at [148, 182] on h2 "Chún g tôi xây dựn g cho mình [PERSON_NAME] thiết kế, Triết lý sán g tạo và g ử…" at bounding box center [114, 222] width 168 height 84
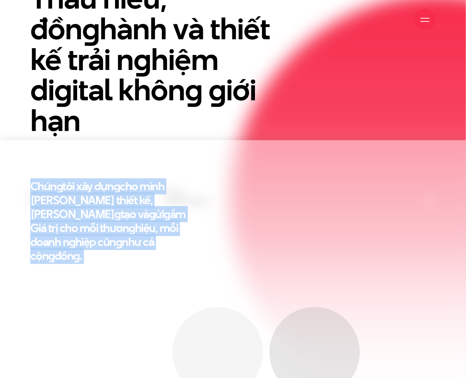
click at [148, 182] on h2 "Chún g tôi xây dựn g cho mình [PERSON_NAME] thiết kế, Triết lý sán g tạo và g ử…" at bounding box center [114, 222] width 168 height 84
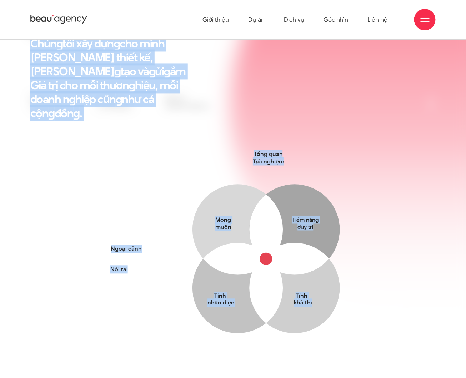
click at [179, 167] on icon "Mong muốn Thấu hiểu mong muốn yếu tố tác động & Hành vi của khách hàng Tiềm năn…" at bounding box center [233, 258] width 284 height 219
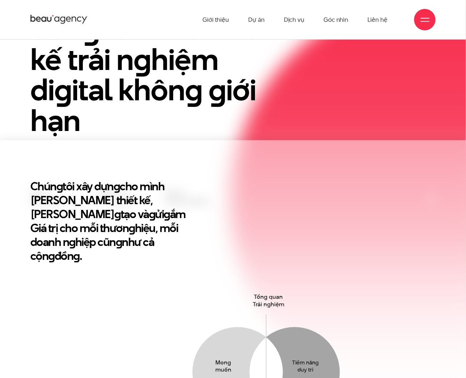
click at [291, 105] on h1 "Thấu hiểu, đồn g hành và thiết kế trải n g hiệm di g ital khôn g g iới hạn" at bounding box center [163, 59] width 267 height 153
click at [341, 20] on link "Góc nhìn" at bounding box center [336, 19] width 25 height 39
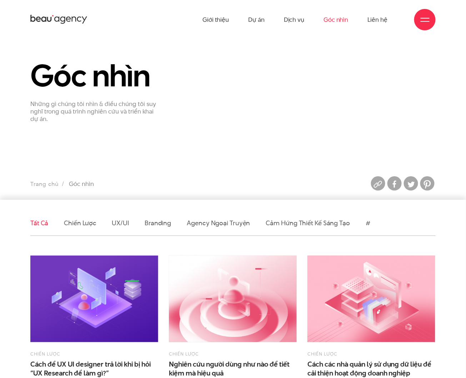
click at [65, 113] on p "Những gì chúng tôi nhìn & điều chúng tôi suy nghĩ trong quá trình nghiên cứu và…" at bounding box center [94, 111] width 128 height 22
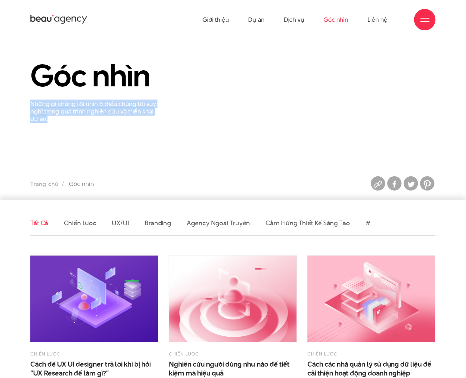
click at [65, 113] on p "Những gì chúng tôi nhìn & điều chúng tôi suy nghĩ trong quá trình nghiên cứu và…" at bounding box center [94, 111] width 128 height 22
copy section "Những gì chúng tôi nhìn & điều chúng tôi suy nghĩ trong quá trình nghiên cứu và…"
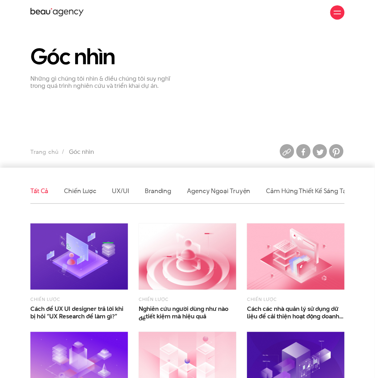
click at [154, 192] on link "Branding" at bounding box center [158, 191] width 26 height 9
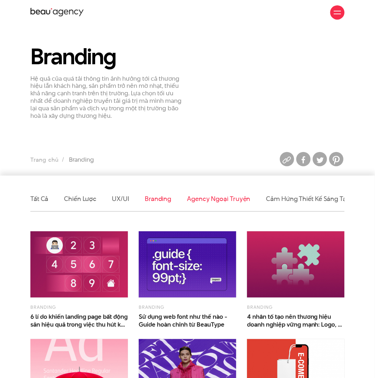
click at [199, 200] on link "Agency ngoại truyện" at bounding box center [218, 198] width 63 height 9
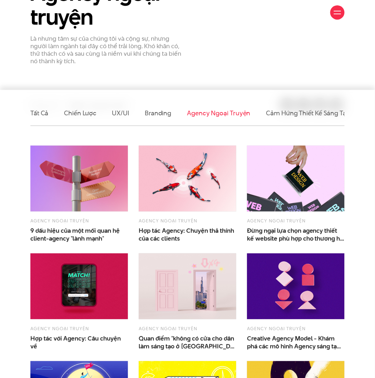
scroll to position [0, 24]
click at [291, 109] on link "Cảm hứng thiết kế sáng tạo" at bounding box center [284, 113] width 84 height 9
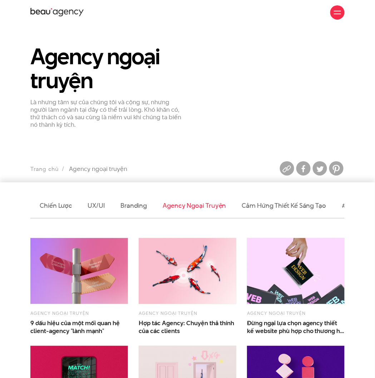
scroll to position [0, 0]
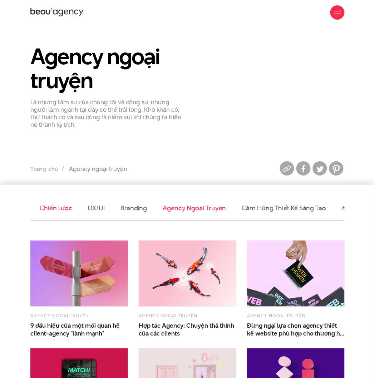
click at [45, 205] on link "Chiến lược" at bounding box center [56, 208] width 32 height 9
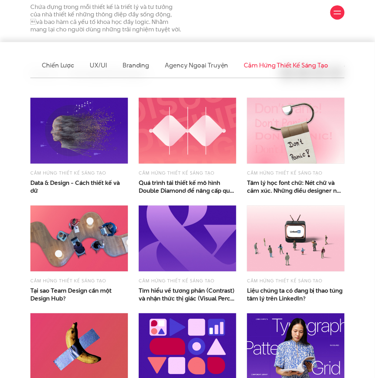
scroll to position [0, 24]
click at [342, 66] on link "#" at bounding box center [344, 65] width 5 height 9
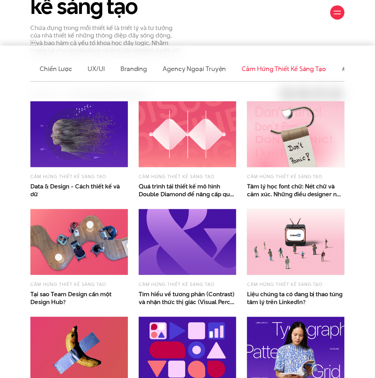
scroll to position [0, 0]
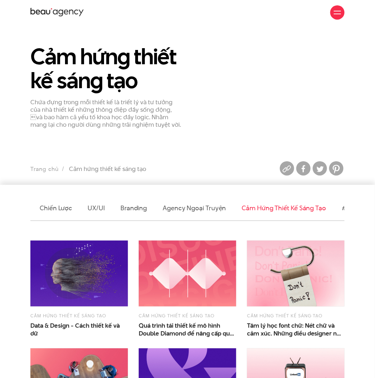
click at [221, 192] on section "Tất cả Chiến lược UX/UI Branding Agency ngoại truyện Cảm hứng thiết kế sáng tạo…" at bounding box center [187, 372] width 375 height 375
click at [141, 65] on h1 "Cảm hứng thiết kế sáng tạo" at bounding box center [106, 69] width 152 height 48
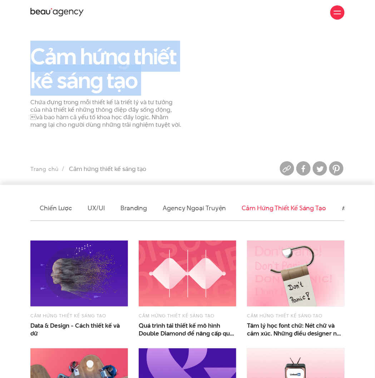
click at [141, 65] on h1 "Cảm hứng thiết kế sáng tạo" at bounding box center [106, 69] width 152 height 48
click at [259, 64] on div "Cảm hứng thiết kế sáng tạo Chứa đựng trong mỗi thiết kế là triết lý và tư tưởng…" at bounding box center [187, 90] width 325 height 90
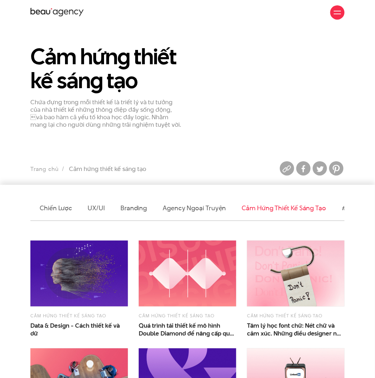
click at [212, 64] on div "Cảm hứng thiết kế sáng tạo Chứa đựng trong mỗi thiết kế là triết lý và tư tưởng…" at bounding box center [187, 90] width 325 height 90
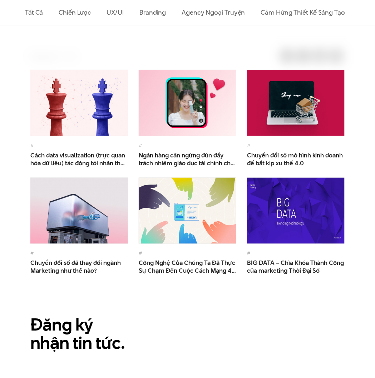
scroll to position [95, 0]
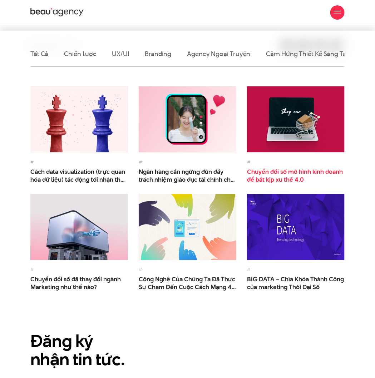
click at [292, 174] on span "Chuyển đổi số mô hình kinh doanh để bắt kịp xu thế 4.0" at bounding box center [296, 176] width 98 height 16
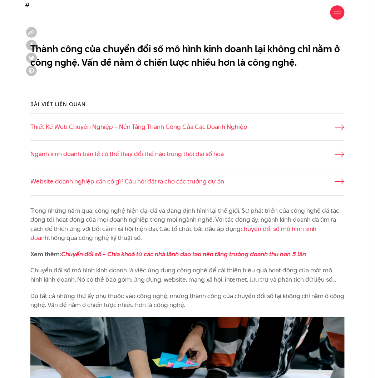
scroll to position [333, 0]
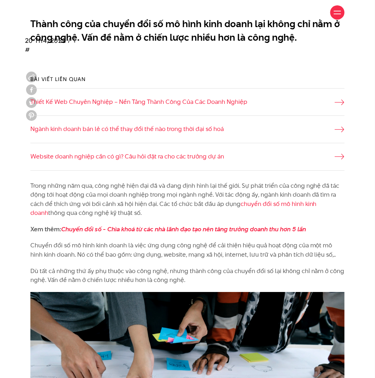
click at [115, 184] on p "Trong những năm qua, công nghệ hiện đại đã và đang định hình lại thế giới. Sự p…" at bounding box center [187, 200] width 314 height 36
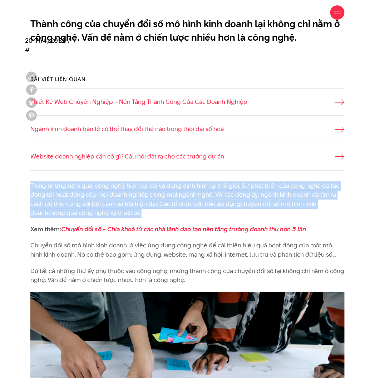
click at [115, 184] on p "Trong những năm qua, công nghệ hiện đại đã và đang định hình lại thế giới. Sự p…" at bounding box center [187, 200] width 314 height 36
click at [114, 194] on p "Trong những năm qua, công nghệ hiện đại đã và đang định hình lại thế giới. Sự p…" at bounding box center [187, 200] width 314 height 36
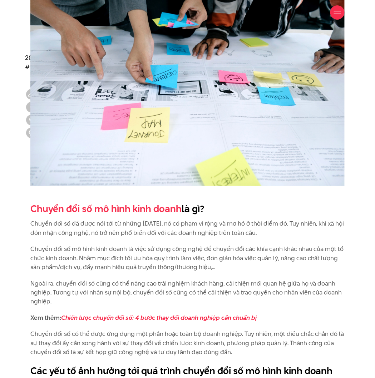
scroll to position [667, 0]
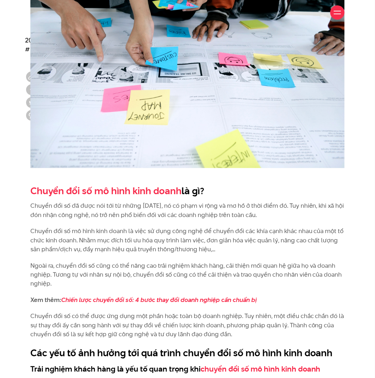
click at [189, 190] on h2 "Chuyển đổi số mô hình kinh doanh là gì?" at bounding box center [187, 191] width 314 height 14
click at [155, 193] on link "Chuyển đổi số mô hình kinh doanh" at bounding box center [105, 190] width 151 height 13
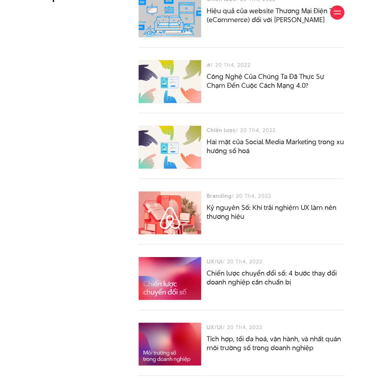
scroll to position [2096, 0]
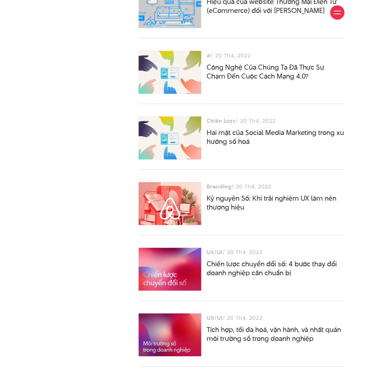
click at [70, 185] on div "Bài viết liên quan" at bounding box center [79, 202] width 108 height 461
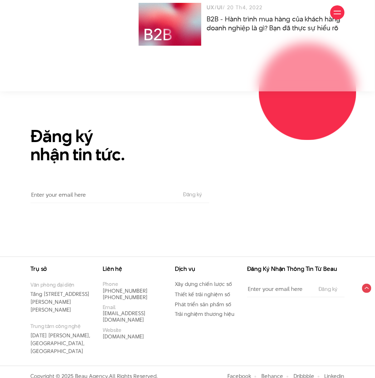
scroll to position [2476, 0]
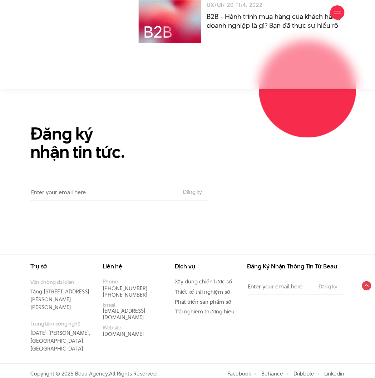
click at [101, 193] on input "Email" at bounding box center [102, 192] width 145 height 16
click at [157, 164] on div "Đăng ký nhận tin tức. Email The subscriber's email address. Đăng ký" at bounding box center [119, 163] width 189 height 76
click at [112, 147] on h2 "Đăng ký nhận tin tức." at bounding box center [119, 143] width 179 height 36
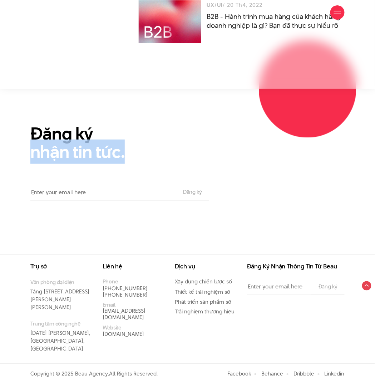
click at [112, 147] on h2 "Đăng ký nhận tin tức." at bounding box center [119, 143] width 179 height 36
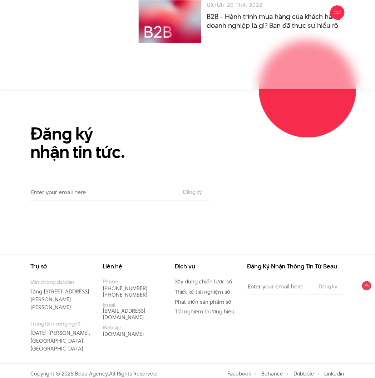
click at [76, 134] on h2 "Đăng ký nhận tin tức." at bounding box center [119, 143] width 179 height 36
click at [289, 242] on section "Đăng ký nhận tin tức. Email The subscriber's email address. Đăng ký" at bounding box center [187, 171] width 375 height 165
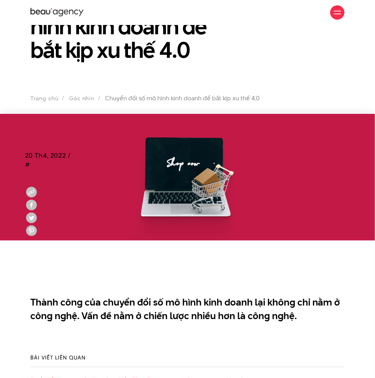
scroll to position [0, 0]
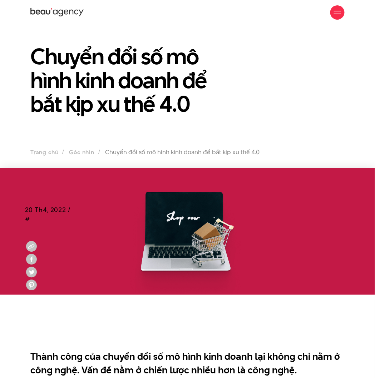
click at [275, 130] on section "Chuyển đổi số mô hình kinh doanh để bắt kịp xu thế 4.0 Trang chủ Góc nhìn Chuyể…" at bounding box center [187, 96] width 375 height 143
click at [211, 144] on section "Chuyển đổi số mô hình kinh doanh để bắt kịp xu thế 4.0 Trang chủ Góc nhìn Chuyể…" at bounding box center [187, 96] width 375 height 143
click at [222, 150] on ul "Trang chủ Góc nhìn Chuyển đổi số mô hình kinh doanh để bắt kịp xu thế 4.0" at bounding box center [187, 153] width 314 height 10
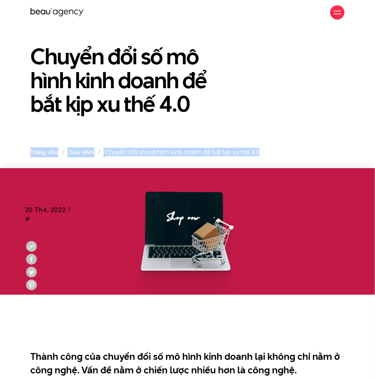
click at [222, 150] on ul "Trang chủ Góc nhìn Chuyển đổi số mô hình kinh doanh để bắt kịp xu thế 4.0" at bounding box center [187, 153] width 314 height 10
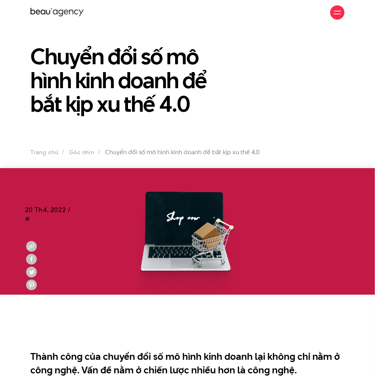
click at [277, 123] on section "Chuyển đổi số mô hình kinh doanh để bắt kịp xu thế 4.0 Trang chủ Góc nhìn Chuyể…" at bounding box center [187, 96] width 375 height 143
click at [253, 164] on section "Chuyển đổi số mô hình kinh doanh để bắt kịp xu thế 4.0 Trang chủ Góc nhìn Chuyể…" at bounding box center [187, 96] width 375 height 143
click at [266, 149] on ul "Trang chủ Góc nhìn Chuyển đổi số mô hình kinh doanh để bắt kịp xu thế 4.0" at bounding box center [187, 153] width 314 height 10
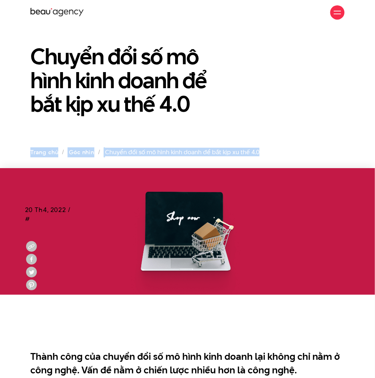
click at [266, 149] on ul "Trang chủ Góc nhìn Chuyển đổi số mô hình kinh doanh để bắt kịp xu thế 4.0" at bounding box center [187, 153] width 314 height 10
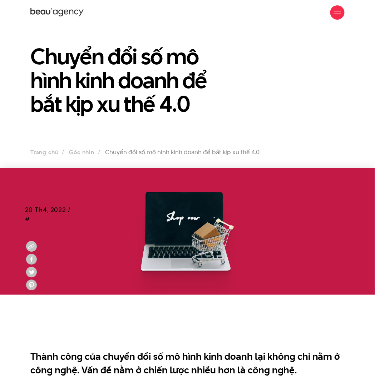
click at [288, 109] on div "Chuyển đổi số mô hình kinh doanh để bắt kịp xu thế 4.0" at bounding box center [187, 84] width 325 height 78
click at [100, 63] on h1 "Chuyển đổi số mô hình kinh doanh để bắt kịp xu thế 4.0" at bounding box center [133, 80] width 206 height 71
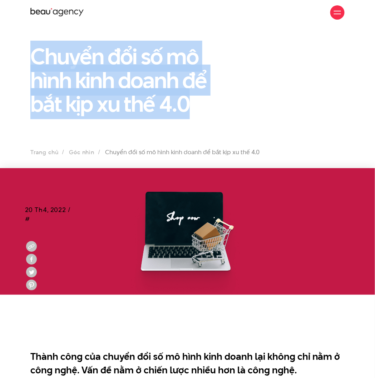
click at [100, 63] on h1 "Chuyển đổi số mô hình kinh doanh để bắt kịp xu thế 4.0" at bounding box center [133, 80] width 206 height 71
click at [136, 111] on h1 "Chuyển đổi số mô hình kinh doanh để bắt kịp xu thế 4.0" at bounding box center [133, 80] width 206 height 71
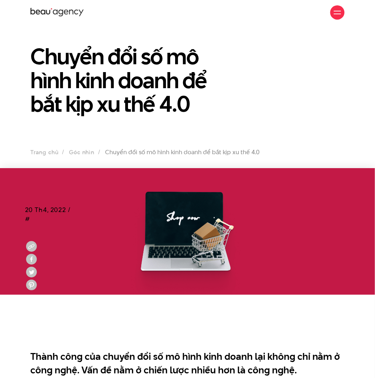
click at [138, 77] on h1 "Chuyển đổi số mô hình kinh doanh để bắt kịp xu thế 4.0" at bounding box center [133, 80] width 206 height 71
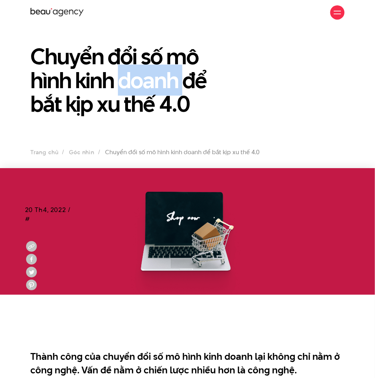
click at [138, 77] on h1 "Chuyển đổi số mô hình kinh doanh để bắt kịp xu thế 4.0" at bounding box center [133, 80] width 206 height 71
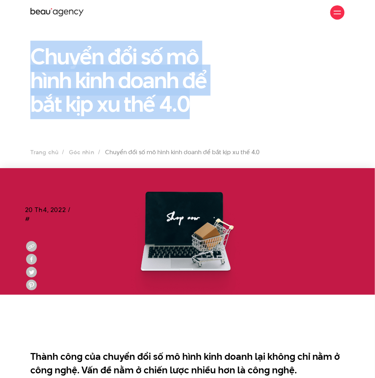
click at [138, 77] on h1 "Chuyển đổi số mô hình kinh doanh để bắt kịp xu thế 4.0" at bounding box center [133, 80] width 206 height 71
click at [248, 99] on div "Chuyển đổi số mô hình kinh doanh để bắt kịp xu thế 4.0" at bounding box center [187, 84] width 325 height 78
drag, startPoint x: 213, startPoint y: 76, endPoint x: 70, endPoint y: 38, distance: 148.8
click at [214, 77] on h1 "Chuyển đổi số mô hình kinh doanh để bắt kịp xu thế 4.0" at bounding box center [133, 80] width 206 height 71
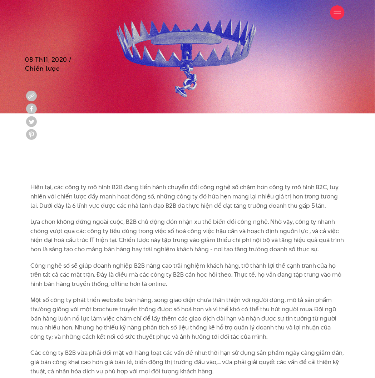
scroll to position [238, 0]
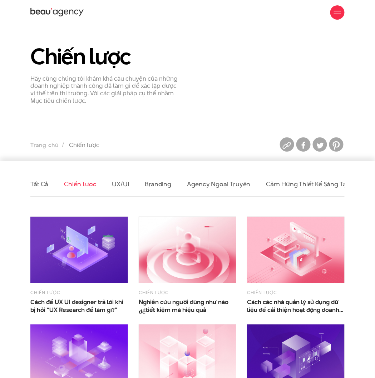
click at [39, 189] on li "Tất cả" at bounding box center [39, 184] width 18 height 25
click at [42, 184] on link "Tất cả" at bounding box center [39, 184] width 18 height 9
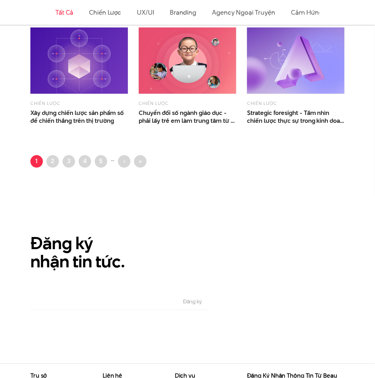
scroll to position [701, 0]
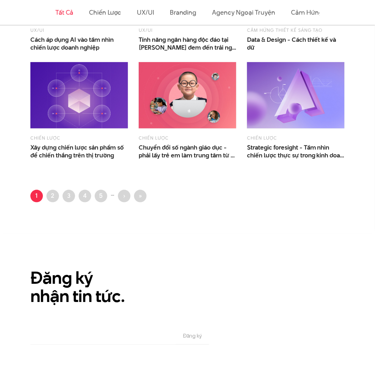
click at [64, 297] on h2 "Đăng ký nhận tin tức." at bounding box center [119, 287] width 179 height 36
click at [165, 336] on input "Email" at bounding box center [102, 337] width 145 height 16
click at [175, 259] on section "Đăng ký nhận tin tức. Email The subscriber's email address. Đăng ký" at bounding box center [187, 315] width 375 height 165
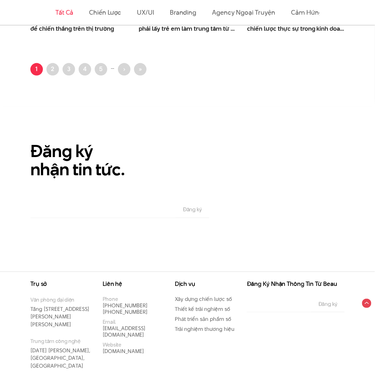
scroll to position [749, 0]
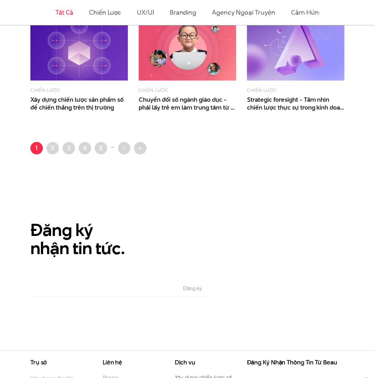
click at [92, 276] on div "Đăng ký nhận tin tức. Email The subscriber's email address. Đăng ký" at bounding box center [119, 259] width 189 height 76
click at [93, 287] on input "Email" at bounding box center [102, 289] width 145 height 16
click at [94, 244] on h2 "Đăng ký nhận tin tức." at bounding box center [119, 239] width 179 height 36
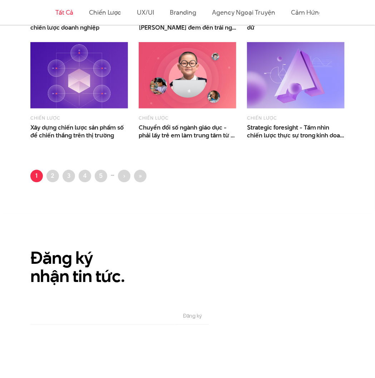
scroll to position [844, 0]
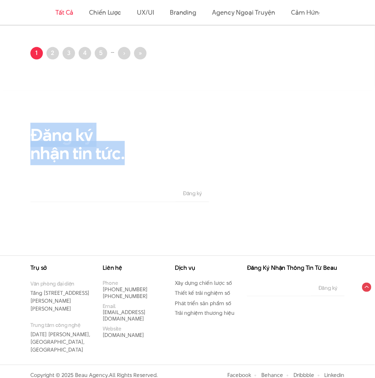
drag, startPoint x: 31, startPoint y: 134, endPoint x: 127, endPoint y: 155, distance: 98.5
click at [127, 155] on h2 "Đăng ký nhận tin tức." at bounding box center [119, 144] width 179 height 36
copy h2 "Đăng ký nhận tin tức."
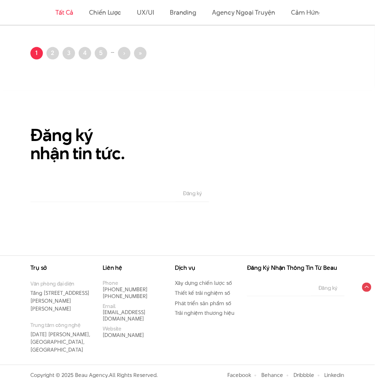
click at [98, 192] on input "Email" at bounding box center [102, 194] width 145 height 16
drag, startPoint x: 98, startPoint y: 192, endPoint x: 102, endPoint y: 195, distance: 4.9
click at [98, 192] on input "Email" at bounding box center [102, 194] width 145 height 16
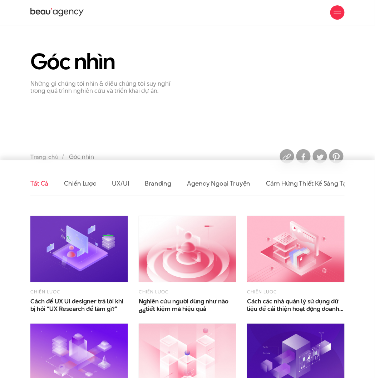
scroll to position [0, 0]
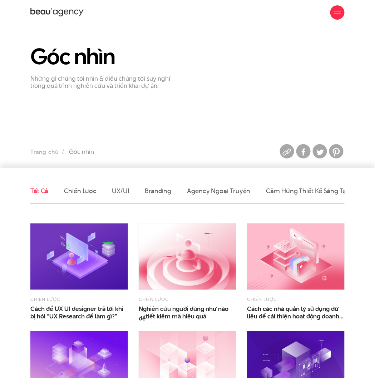
drag, startPoint x: 160, startPoint y: 174, endPoint x: 154, endPoint y: 154, distance: 21.2
click at [302, 52] on div "Góc nhìn Những gì chúng tôi nhìn & điều chúng tôi suy nghĩ trong quá trình nghi…" at bounding box center [187, 67] width 325 height 45
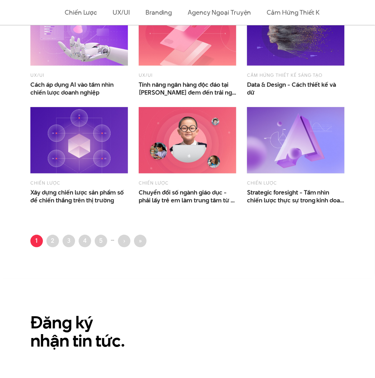
scroll to position [667, 0]
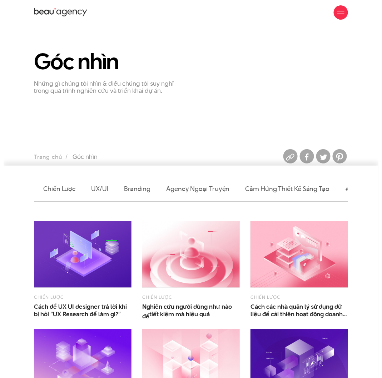
scroll to position [0, 0]
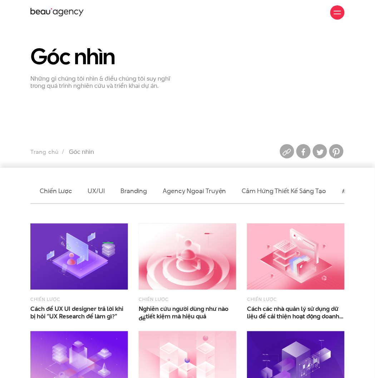
click at [344, 12] on div at bounding box center [337, 12] width 14 height 14
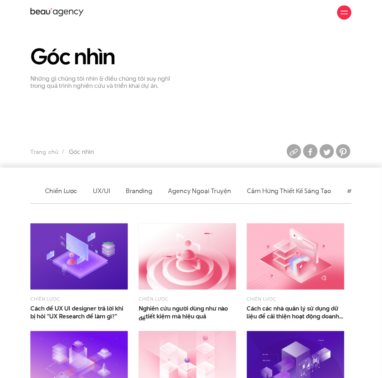
scroll to position [0, 17]
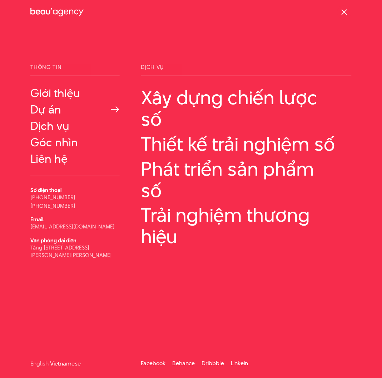
click at [64, 109] on link "Dự án" at bounding box center [74, 109] width 89 height 13
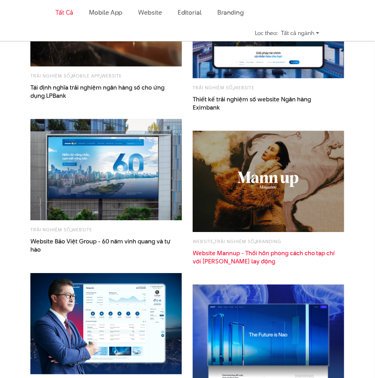
scroll to position [417, 0]
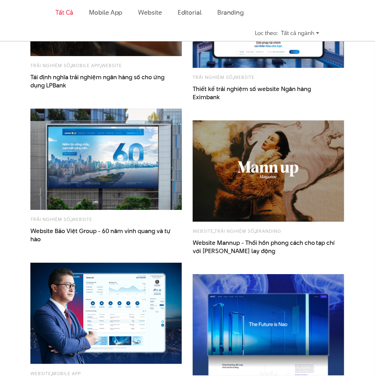
click at [276, 18] on ul "Tất cả Mobile app Website Editorial Branding" at bounding box center [187, 12] width 264 height 25
click at [19, 150] on div "Tất cả Mobile app Website Editorial Branding Lọc theo: Tất cả ngành Tất cả ngàn…" at bounding box center [187, 263] width 375 height 992
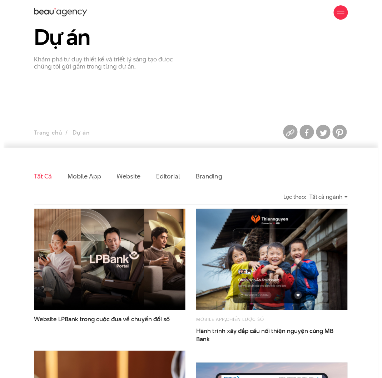
scroll to position [0, 0]
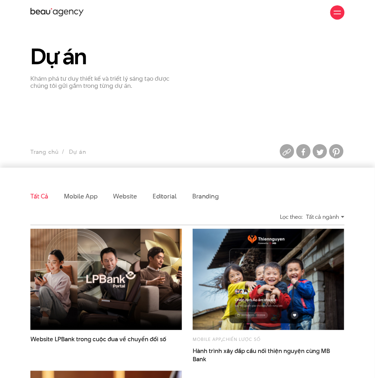
click at [342, 12] on div at bounding box center [337, 12] width 14 height 14
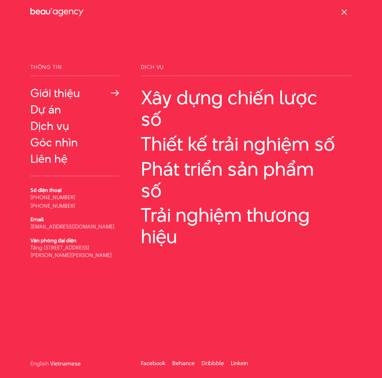
click at [64, 95] on link "Giới thiệu" at bounding box center [74, 93] width 89 height 13
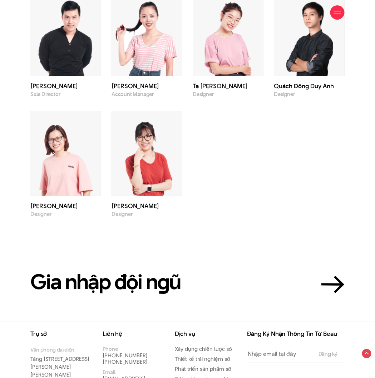
scroll to position [1888, 0]
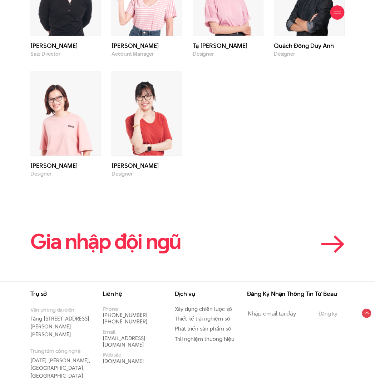
click at [148, 231] on h2 "Gia nhập đội n g ũ" at bounding box center [105, 242] width 150 height 23
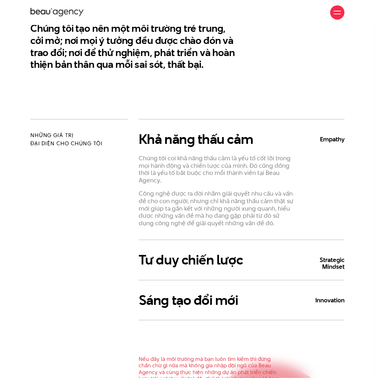
scroll to position [190, 0]
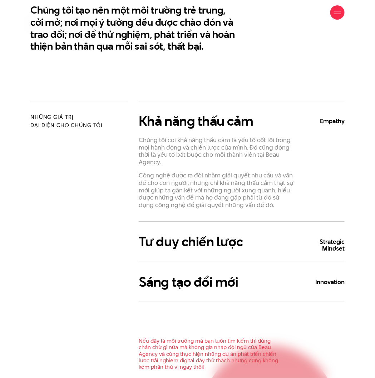
click at [330, 144] on div "Chúng tôi coi khả năng thấu cảm là yếu tố cốt lõi trong mọi hành động và chiến …" at bounding box center [242, 169] width 206 height 80
click at [331, 123] on b "Empathy" at bounding box center [323, 121] width 43 height 7
click at [243, 121] on h3 "Khả năng thấu cảm Empathy" at bounding box center [242, 121] width 206 height 15
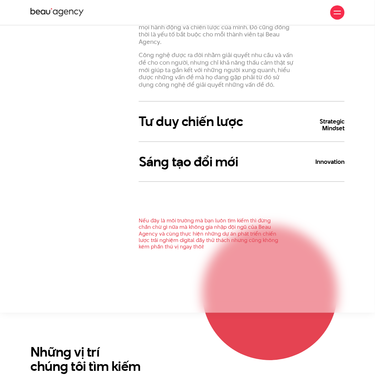
scroll to position [286, 0]
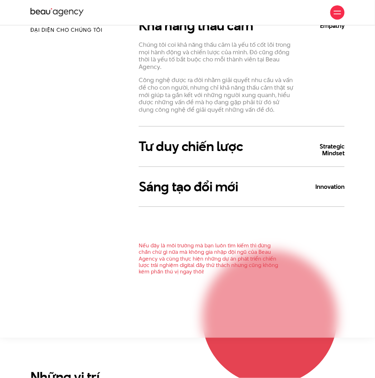
click at [219, 249] on p "Nếu đây là môi trường mà bạn luôn tìm kiếm thì đừng chần chừ gì nữa mà không gi…" at bounding box center [210, 259] width 143 height 33
click at [218, 264] on p "Nếu đây là môi trường mà bạn luôn tìm kiếm thì đừng chần chừ gì nữa mà không gi…" at bounding box center [210, 259] width 143 height 33
click at [213, 176] on div "Sáng tạo đổi mới Innovation Khác với tư duy truyền thống, chúng tôi tin rằng sá…" at bounding box center [242, 187] width 206 height 41
click at [215, 147] on h3 "Tư duy chiến lược Strategic Mindset" at bounding box center [242, 146] width 206 height 15
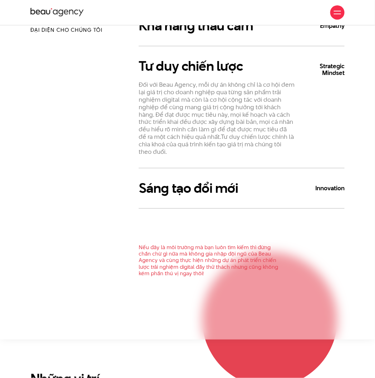
click at [210, 189] on h3 "Sáng tạo đổi mới Innovation" at bounding box center [242, 188] width 206 height 15
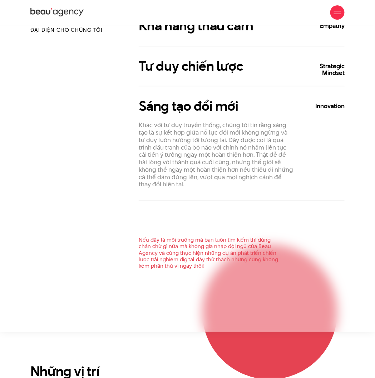
click at [212, 249] on p "Nếu đây là môi trường mà bạn luôn tìm kiếm thì đừng chần chừ gì nữa mà không gi…" at bounding box center [210, 253] width 143 height 33
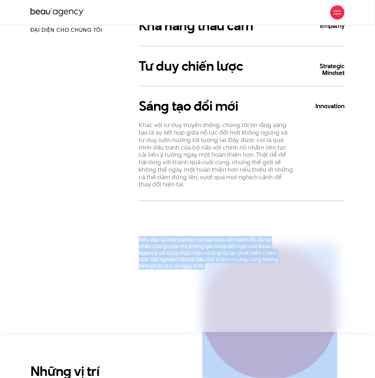
click at [212, 249] on p "Nếu đây là môi trường mà bạn luôn tìm kiếm thì đừng chần chừ gì nữa mà không gi…" at bounding box center [210, 253] width 143 height 33
click at [230, 237] on p "Nếu đây là môi trường mà bạn luôn tìm kiếm thì đừng chần chừ gì nữa mà không gi…" at bounding box center [210, 253] width 143 height 33
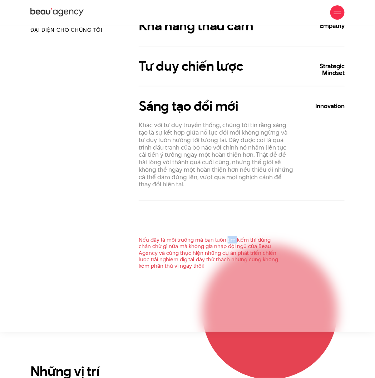
click at [230, 237] on p "Nếu đây là môi trường mà bạn luôn tìm kiếm thì đừng chần chừ gì nữa mà không gi…" at bounding box center [210, 253] width 143 height 33
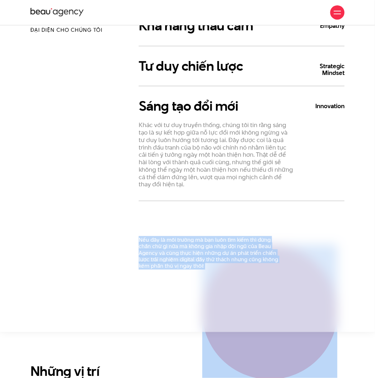
click at [230, 237] on p "Nếu đây là môi trường mà bạn luôn tìm kiếm thì đừng chần chừ gì nữa mà không gi…" at bounding box center [210, 253] width 143 height 33
click at [223, 269] on section "Những giá trị đại diện cho chúng tôi Khả năng thấu cảm Empathy Chúng tôi coi kh…" at bounding box center [187, 169] width 375 height 327
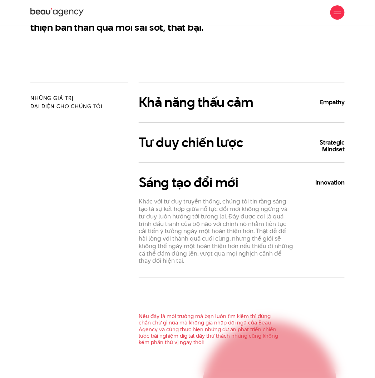
scroll to position [95, 0]
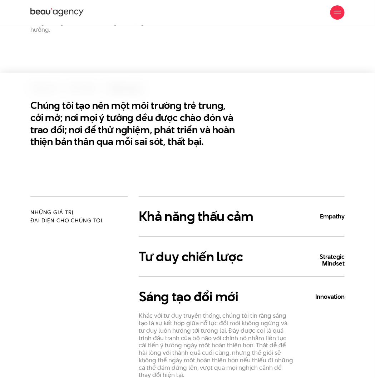
click at [76, 217] on h2 "Những giá trị đại diện cho chúng tôi" at bounding box center [79, 216] width 98 height 17
copy div "đại diện cho chúng tôi"
click at [98, 227] on div "Những giá trị đại diện cho chúng tôi" at bounding box center [79, 332] width 108 height 270
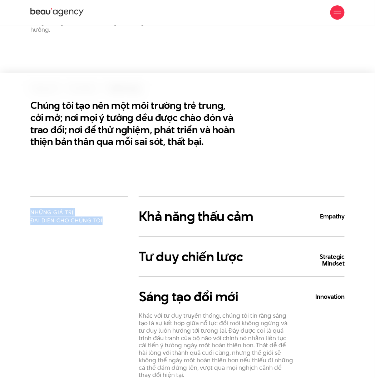
drag, startPoint x: 101, startPoint y: 220, endPoint x: 26, endPoint y: 209, distance: 76.2
click at [26, 209] on div "Những giá trị đại diện cho chúng tôi" at bounding box center [79, 332] width 108 height 270
copy h2 "Những giá trị đại diện cho chúng tôi"
click at [218, 161] on section "Chúng tôi tạo nên một môi trường trẻ trung, cởi mở; nơi mọi ý tưởng đều được ch…" at bounding box center [187, 135] width 375 height 124
click at [298, 102] on div "Chúng tôi tạo nên một môi trường trẻ trung, cởi mở; nơi mọi ý tưởng đều được ch…" at bounding box center [187, 124] width 325 height 48
